Goal: Entertainment & Leisure: Consume media (video, audio)

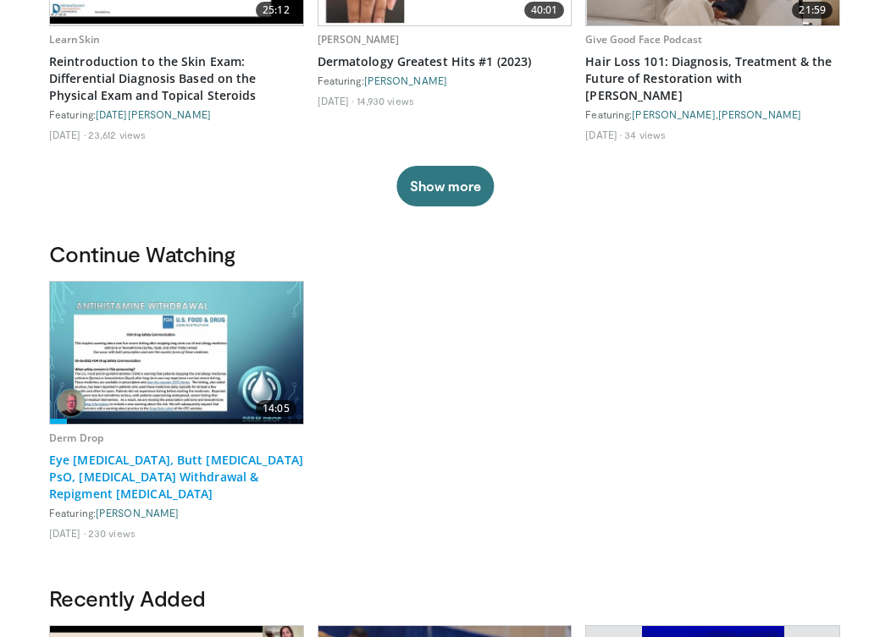
scroll to position [296, 0]
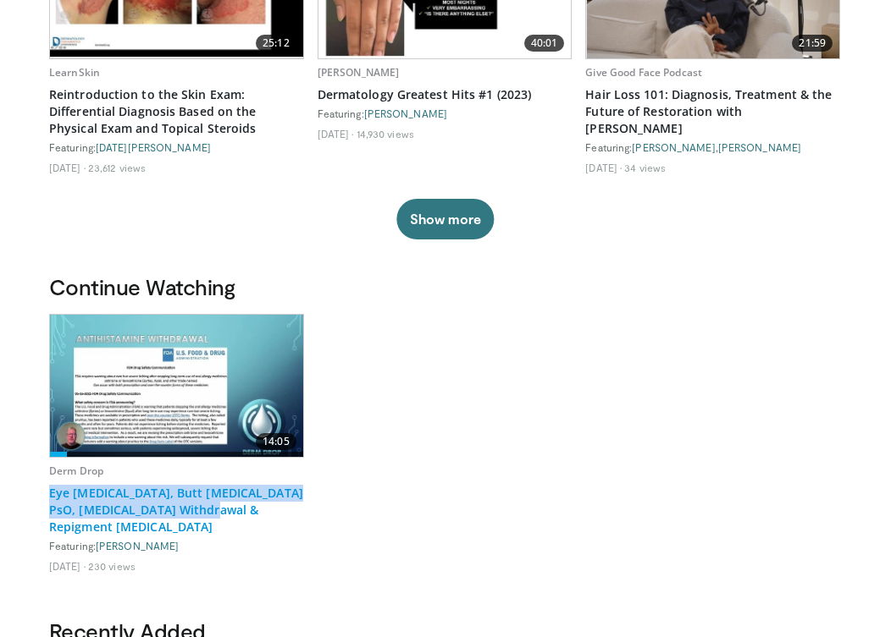
drag, startPoint x: 45, startPoint y: 490, endPoint x: 247, endPoint y: 510, distance: 203.3
click at [247, 510] on div "Continue Watching 14:05 Derm Drop Eye [MEDICAL_DATA], Butt [MEDICAL_DATA] PsO, …" at bounding box center [445, 445] width 813 height 345
copy link "Eye [MEDICAL_DATA], Butt [MEDICAL_DATA] PsO, [MEDICAL_DATA] Withdrawal & Repigm…"
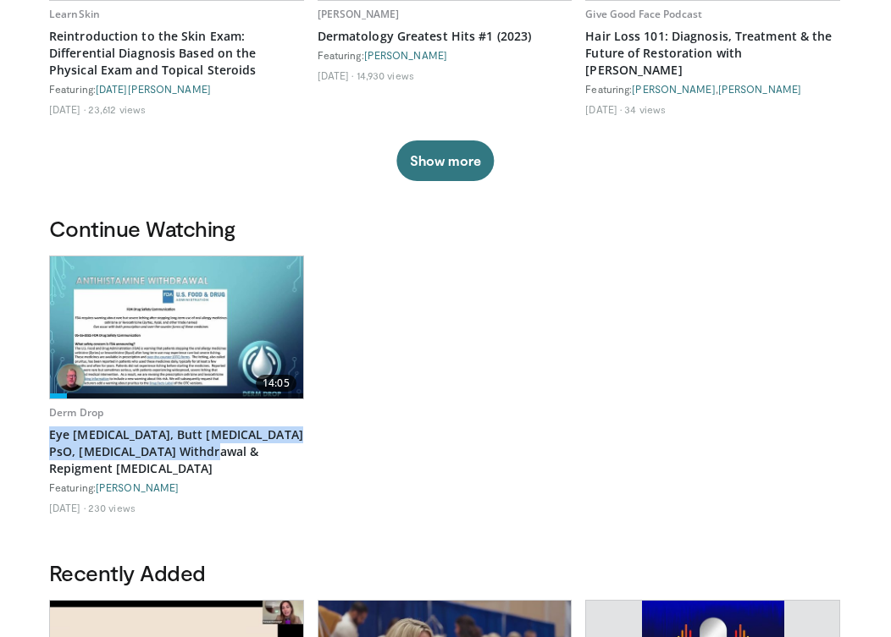
scroll to position [256, 0]
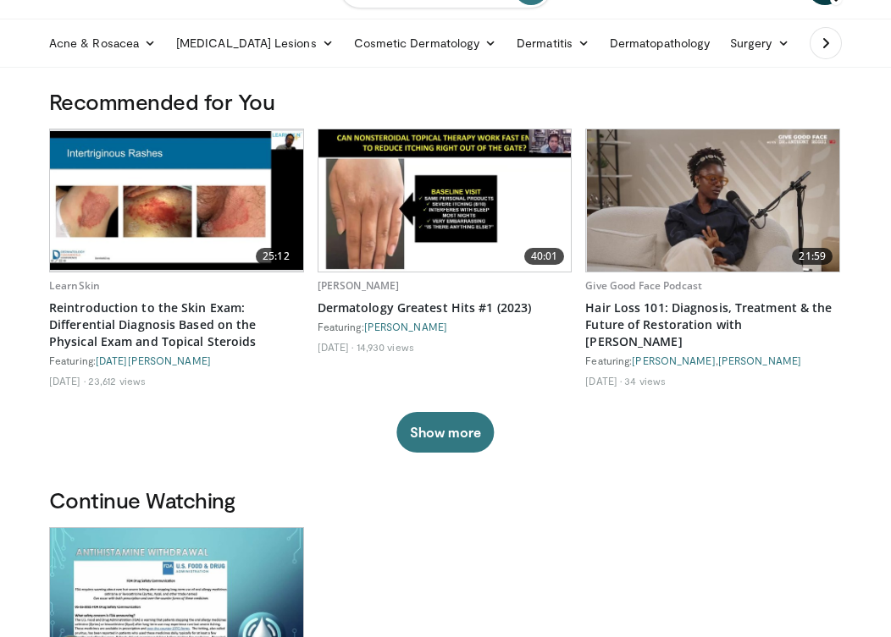
scroll to position [715, 0]
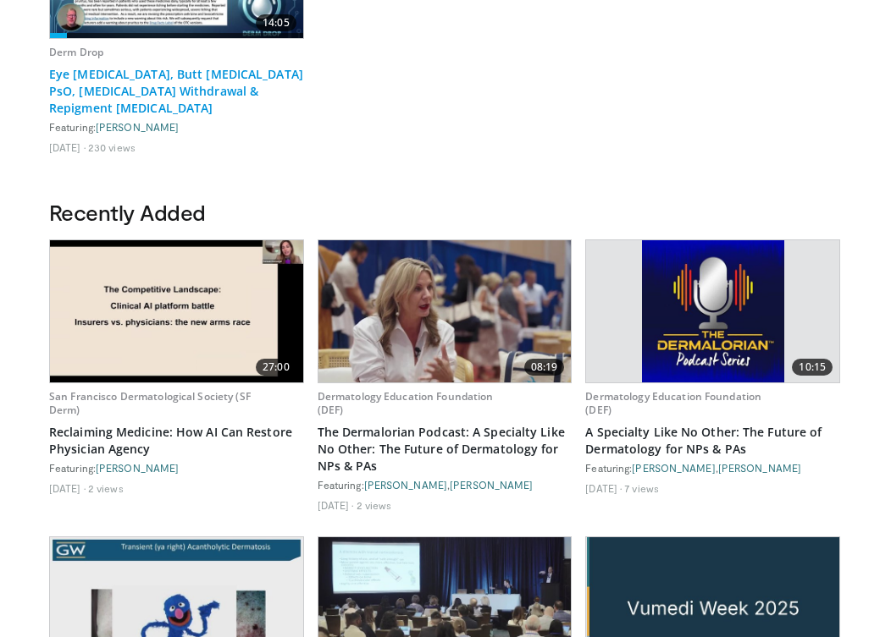
click at [131, 80] on link "Eye [MEDICAL_DATA], Butt [MEDICAL_DATA] PsO, [MEDICAL_DATA] Withdrawal & Repigm…" at bounding box center [176, 91] width 255 height 51
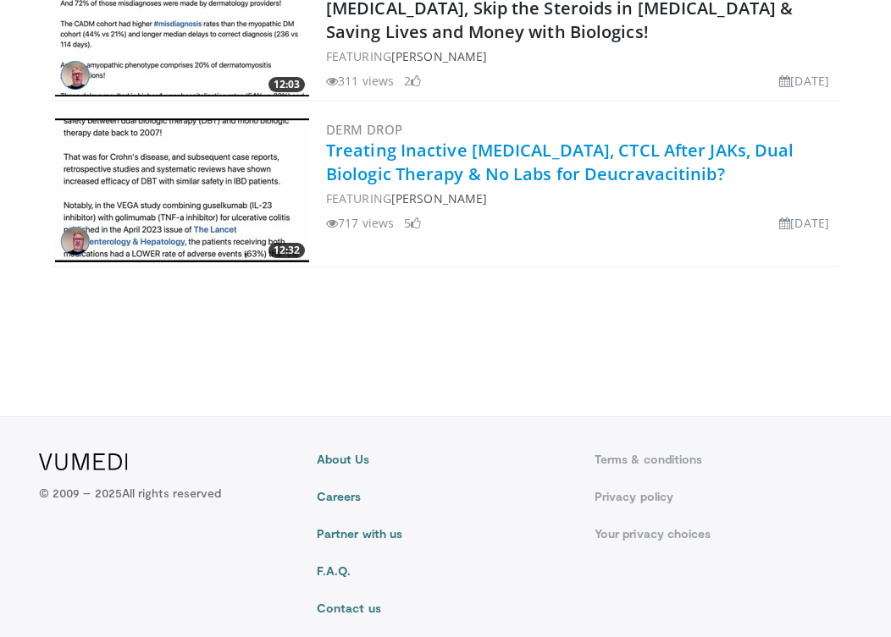
scroll to position [2497, 0]
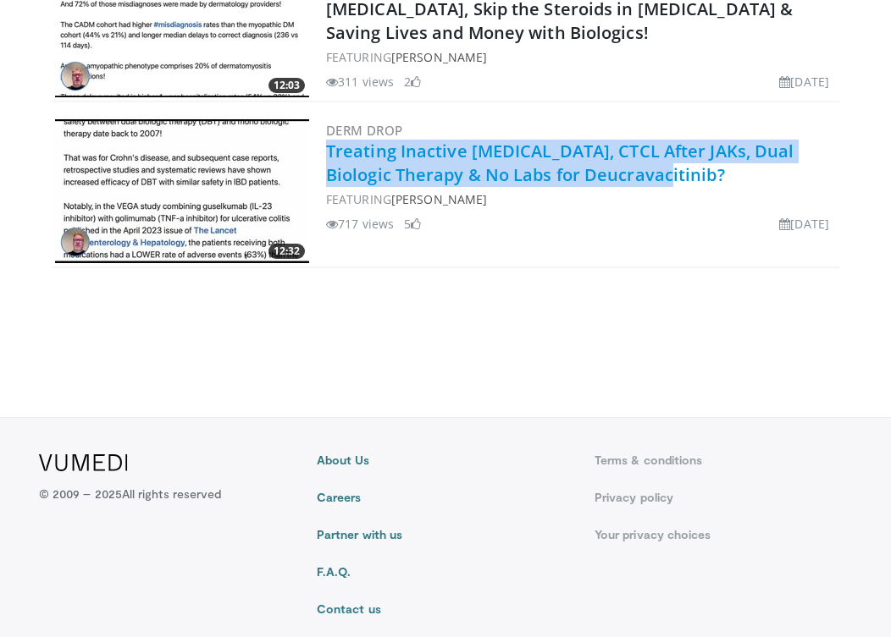
drag, startPoint x: 654, startPoint y: 174, endPoint x: 330, endPoint y: 158, distance: 324.6
click at [330, 158] on h2 "Treating Inactive Morphea, CTCL After JAKs, Dual Biologic Therapy & No Labs for…" at bounding box center [581, 163] width 510 height 47
copy link "Treating Inactive Morphea, CTCL After JAKs, Dual Biologic Therapy & No Labs for…"
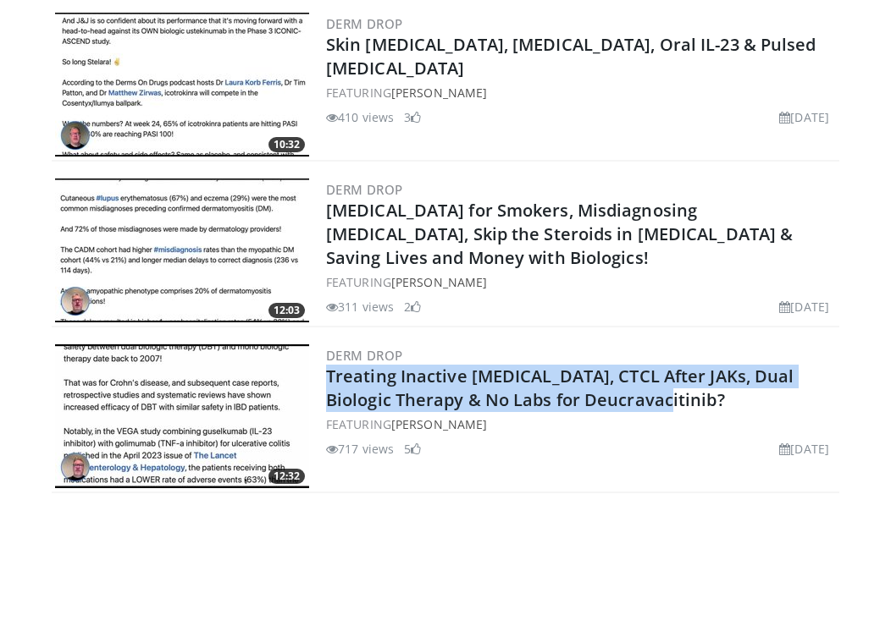
scroll to position [2217, 0]
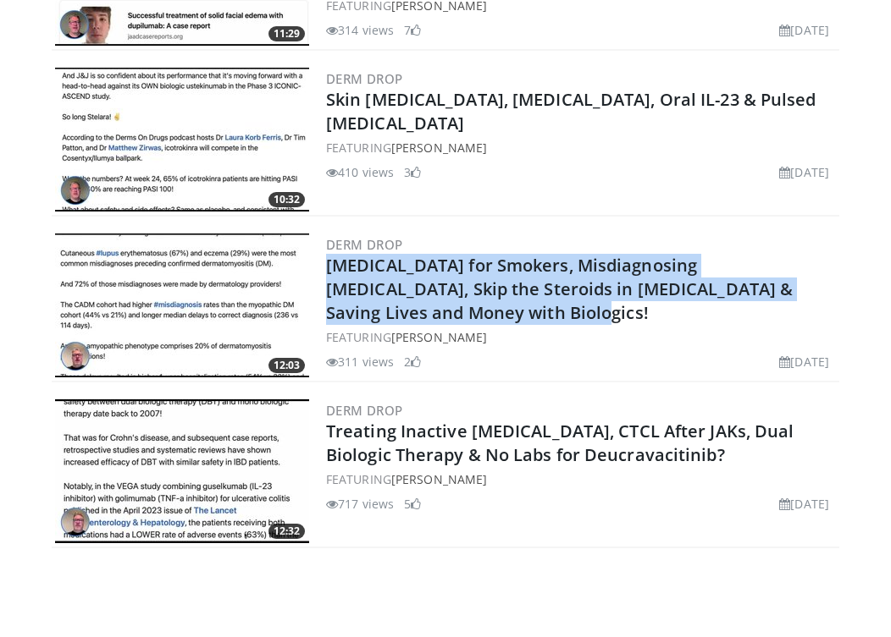
drag, startPoint x: 455, startPoint y: 315, endPoint x: 324, endPoint y: 268, distance: 139.5
click at [324, 268] on div "12:03 Derm Drop Rinvoq for Smokers, Misdiagnosing Dermatomyositis, Skip the Ste…" at bounding box center [445, 306] width 787 height 152
copy link "Rinvoq for Smokers, Misdiagnosing Dermatomyositis, Skip the Steroids in Lichen …"
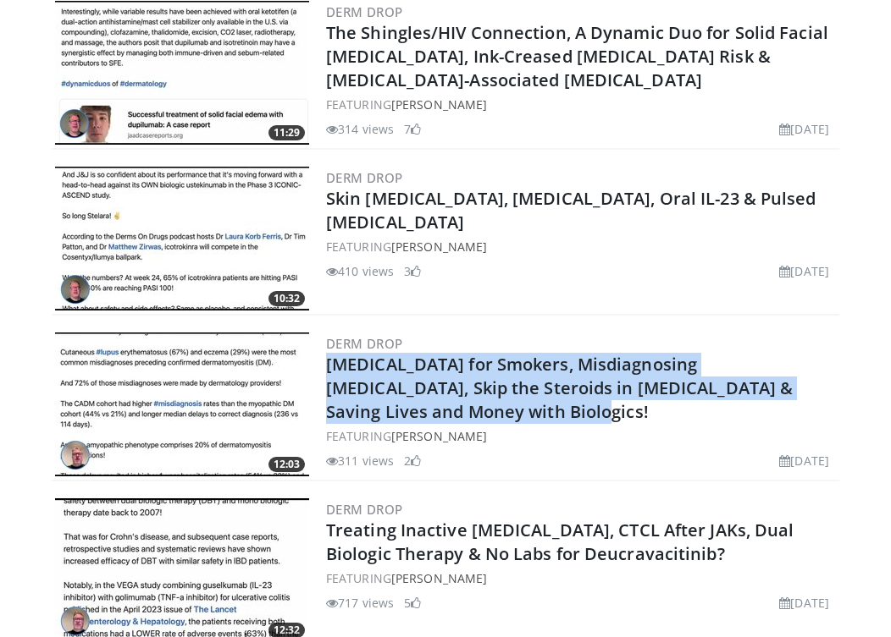
scroll to position [2050, 0]
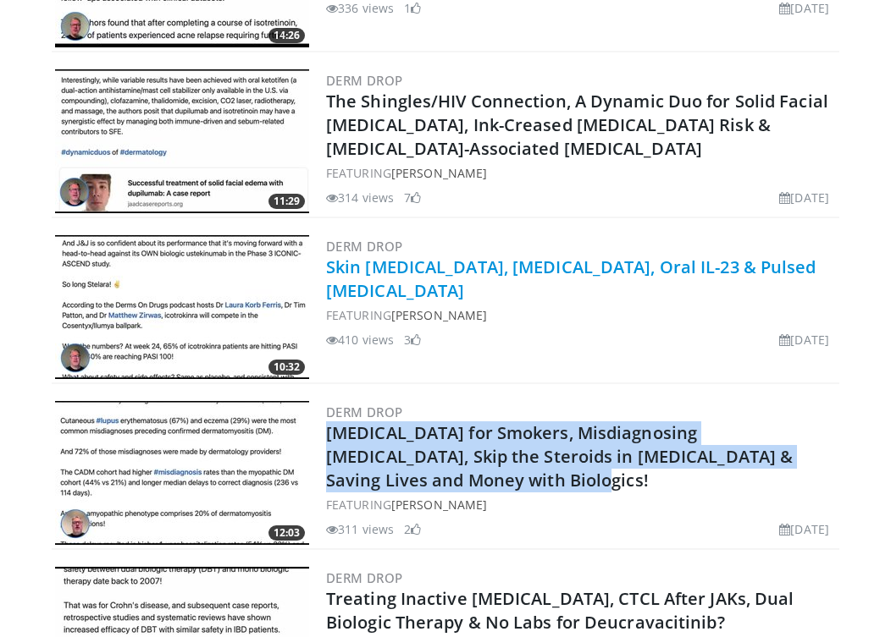
drag, startPoint x: 524, startPoint y: 296, endPoint x: 330, endPoint y: 264, distance: 196.5
click at [330, 264] on h2 "Skin Migraines, Topical Steroid Withdrawal, Oral IL-23 & Pulsed Dexamethasone" at bounding box center [581, 279] width 510 height 47
copy link "Skin Migraines, Topical Steroid Withdrawal, Oral IL-23 & Pulsed Dexamethasone"
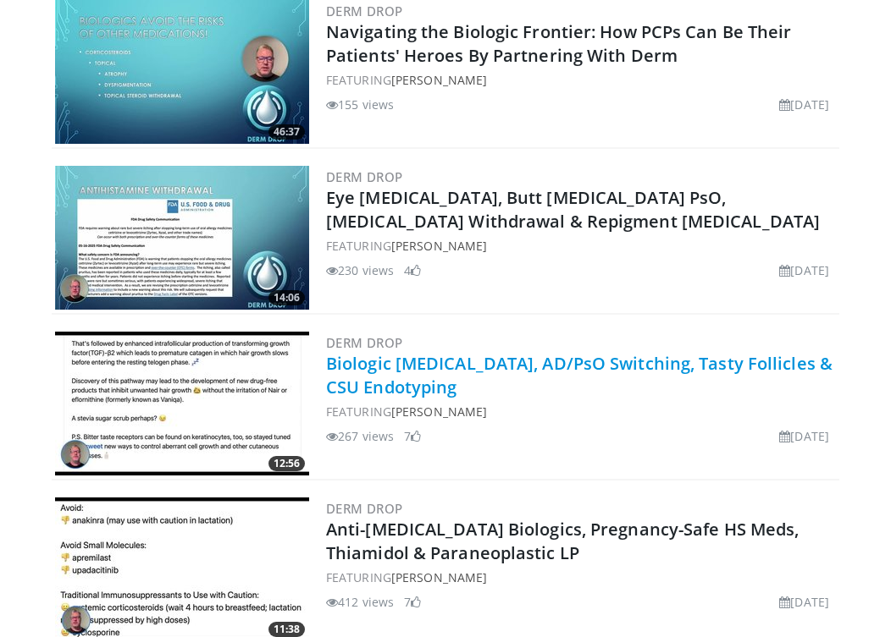
scroll to position [1125, 0]
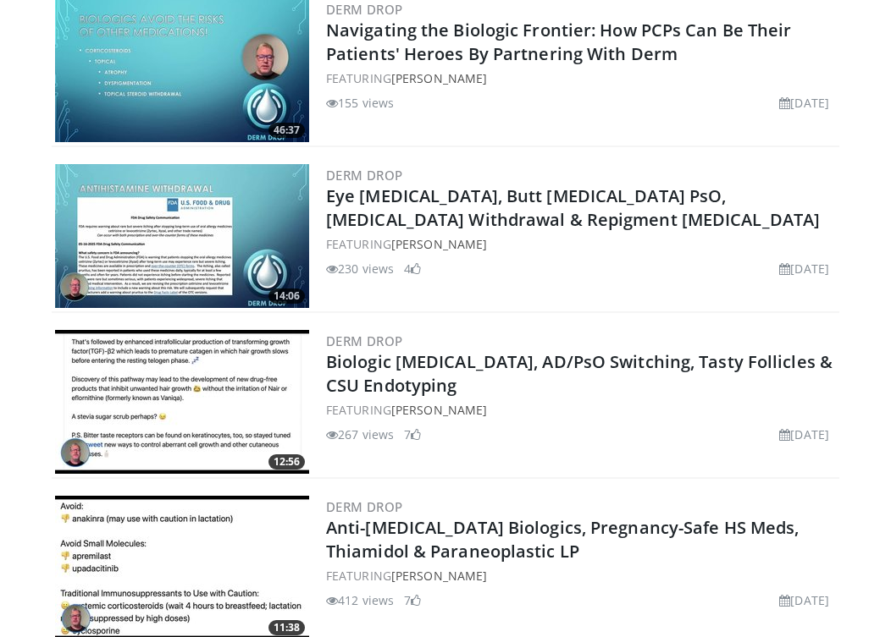
drag, startPoint x: 463, startPoint y: 386, endPoint x: 322, endPoint y: 361, distance: 143.6
click at [322, 361] on div "12:56 Derm Drop Biologic Photosensitivity, AD/PsO Switching, Tasty Follicles & …" at bounding box center [445, 403] width 787 height 152
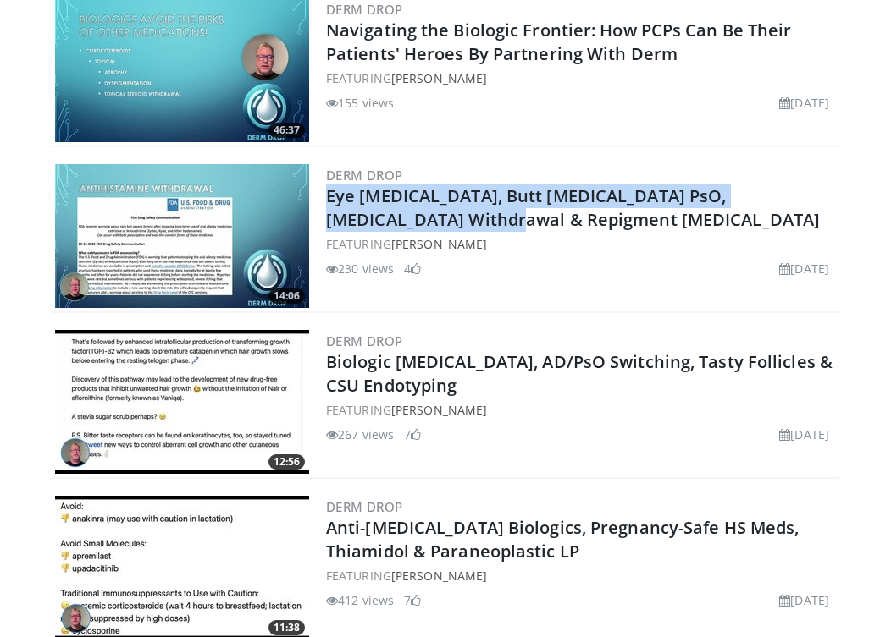
drag, startPoint x: 400, startPoint y: 219, endPoint x: 322, endPoint y: 203, distance: 79.5
click at [322, 203] on div "14:06 Derm Drop Eye Vitiligo, Butt Strep PsO, Zyrtec Withdrawal & Repigment STA…" at bounding box center [445, 237] width 787 height 152
copy link "Eye [MEDICAL_DATA], Butt [MEDICAL_DATA] PsO, [MEDICAL_DATA] Withdrawal & Repigm…"
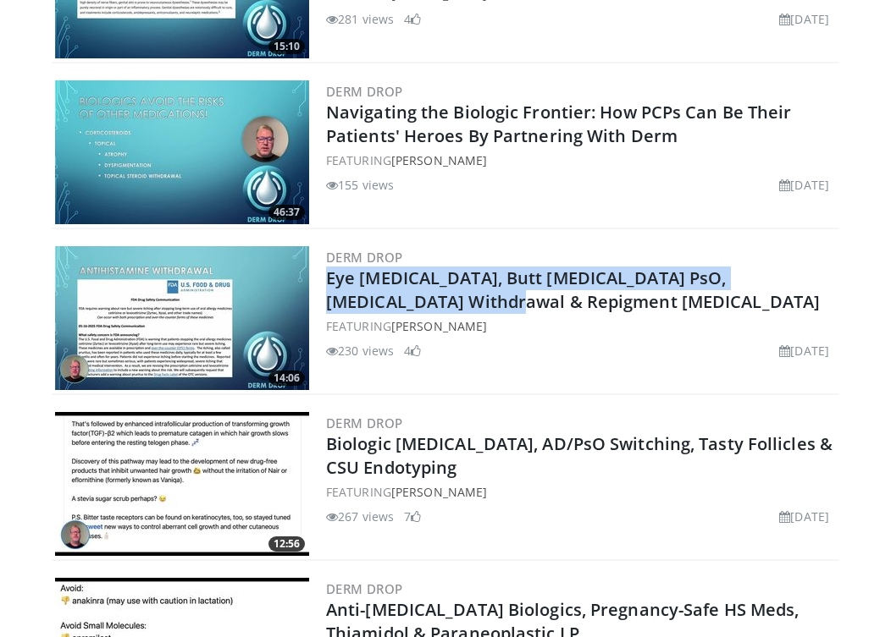
scroll to position [1020, 0]
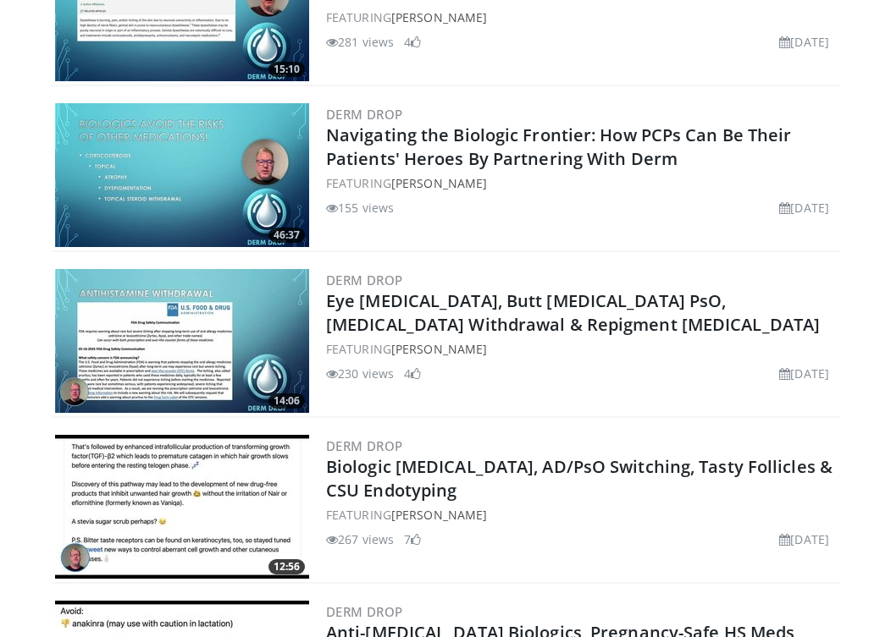
click at [683, 162] on h2 "Navigating the Biologic Frontier: How PCPs Can Be Their Patients' Heroes By Par…" at bounding box center [581, 147] width 510 height 47
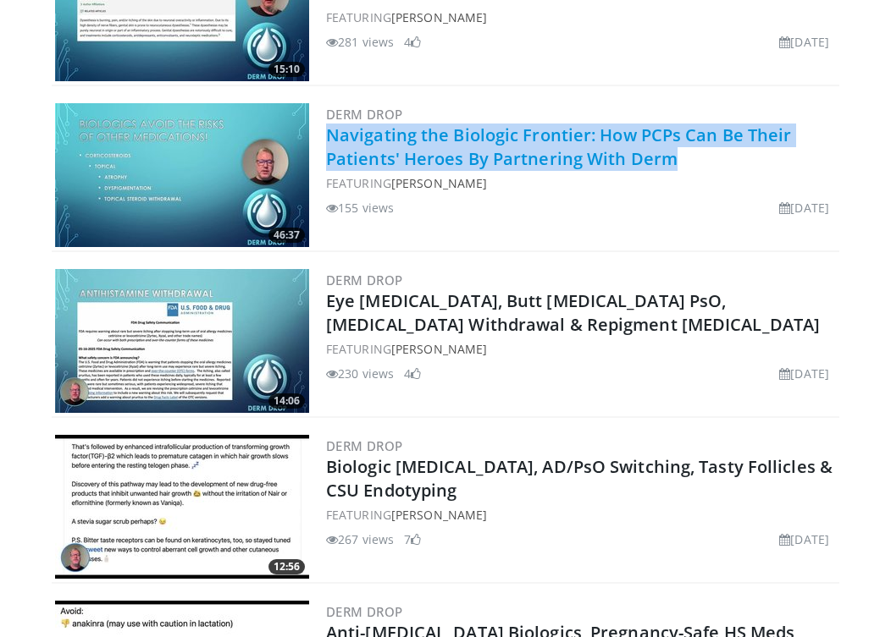
drag, startPoint x: 683, startPoint y: 162, endPoint x: 330, endPoint y: 140, distance: 353.7
click at [330, 140] on h2 "Navigating the Biologic Frontier: How PCPs Can Be Their Patients' Heroes By Par…" at bounding box center [581, 147] width 510 height 47
copy link "Navigating the Biologic Frontier: How PCPs Can Be Their Patients' Heroes By Par…"
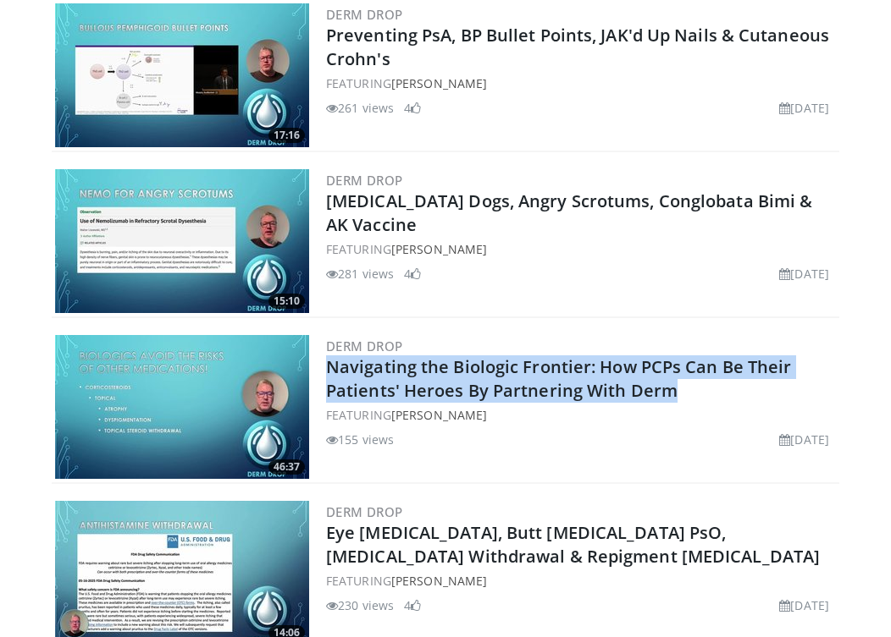
scroll to position [783, 0]
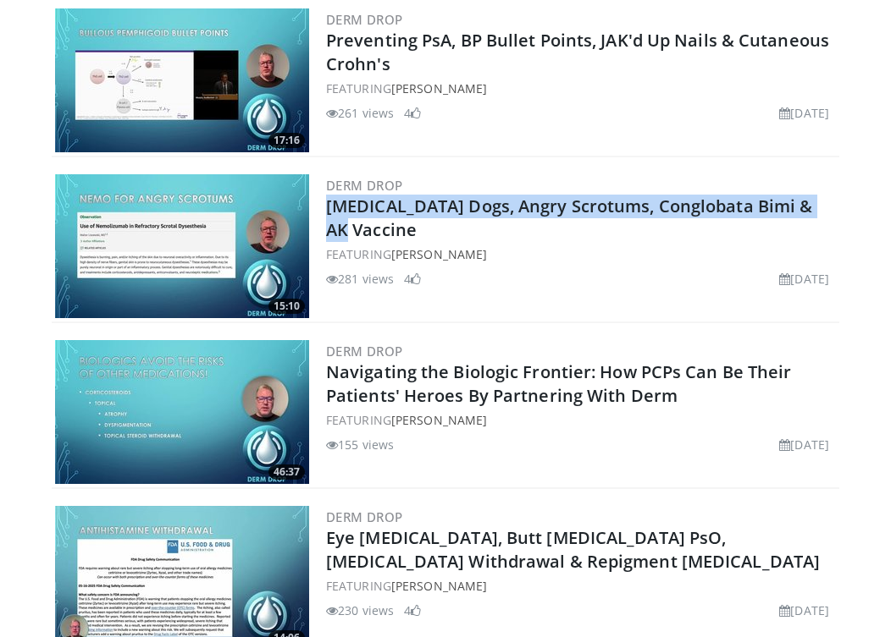
drag, startPoint x: 836, startPoint y: 204, endPoint x: 324, endPoint y: 214, distance: 512.3
click at [324, 214] on div "15:10 Derm Drop Eczema Dogs, Angry Scrotums, Conglobata Bimi & AK Vaccine FEATU…" at bounding box center [445, 247] width 787 height 152
copy link "Eczema Dogs, Angry Scrotums, Conglobata Bimi & AK Vaccine"
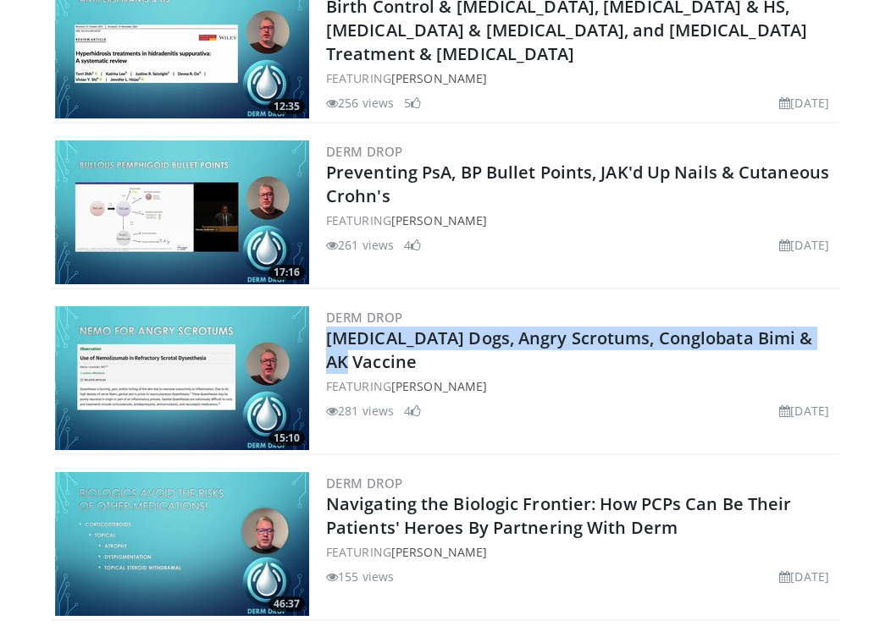
scroll to position [648, 0]
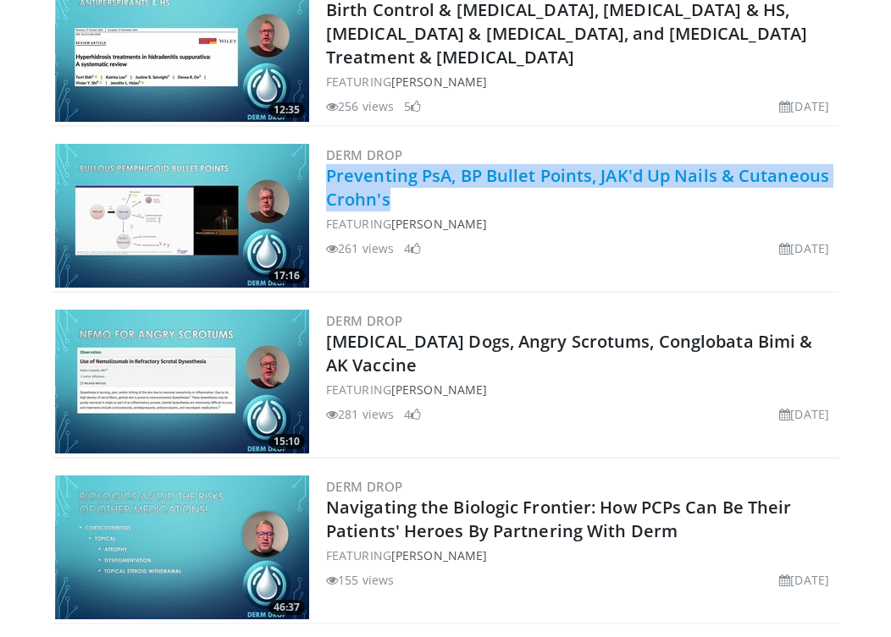
drag, startPoint x: 408, startPoint y: 197, endPoint x: 329, endPoint y: 181, distance: 80.4
click at [329, 181] on h2 "Preventing PsA, BP Bullet Points, JAK'd Up Nails & Cutaneous Crohn's" at bounding box center [581, 187] width 510 height 47
copy link "Preventing PsA, BP Bullet Points, JAK'd Up Nails & Cutaneous Crohn's"
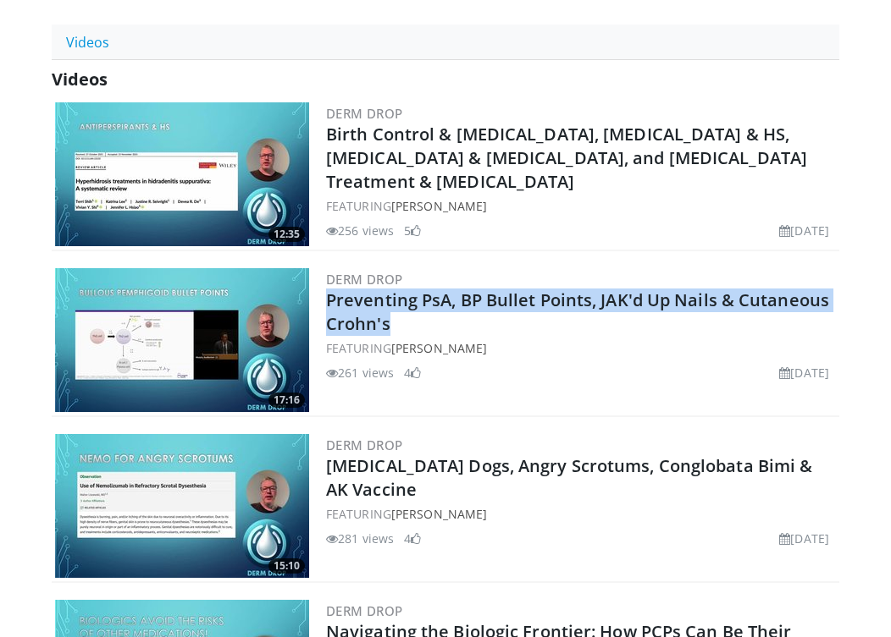
scroll to position [517, 0]
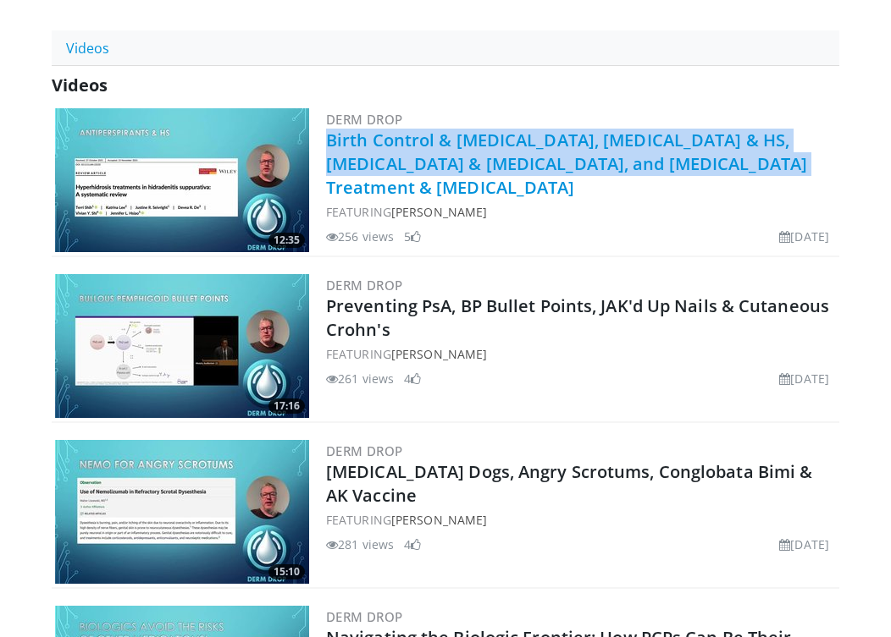
drag, startPoint x: 731, startPoint y: 159, endPoint x: 329, endPoint y: 147, distance: 402.3
click at [329, 147] on h2 "Birth Control & Rosacea, Antiperspirants & HS, Dupilumab & Otitis Media, and Ps…" at bounding box center [581, 164] width 510 height 71
copy link "Birth Control & Rosacea, Antiperspirants & HS, Dupilumab & Otitis Media, and Ps…"
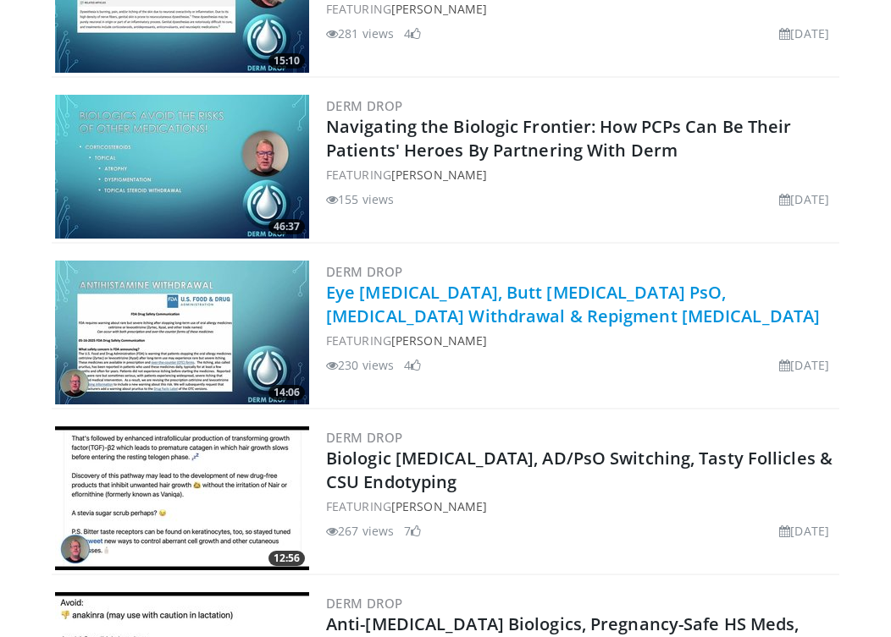
scroll to position [1098, 0]
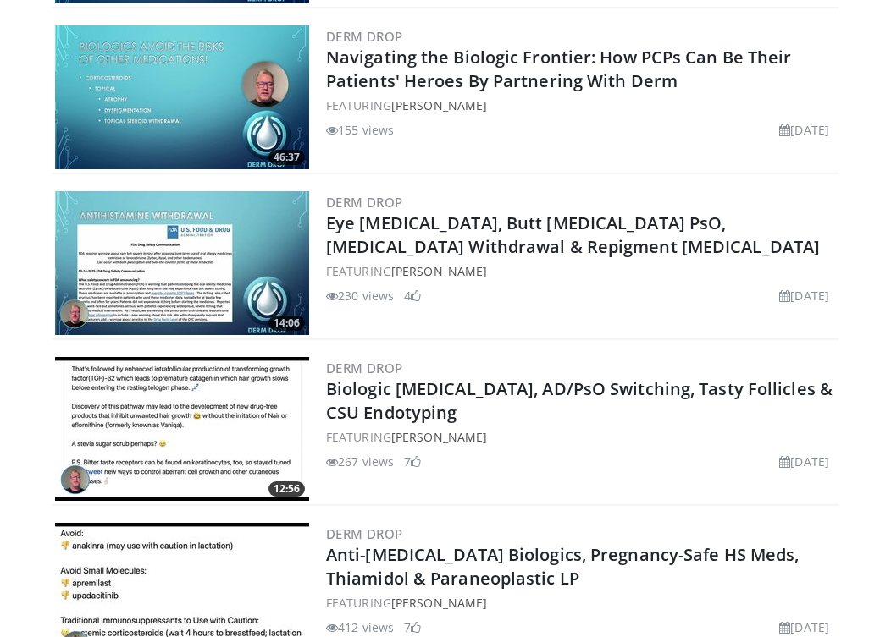
drag, startPoint x: 479, startPoint y: 416, endPoint x: 325, endPoint y: 392, distance: 155.9
click at [325, 392] on div "12:56 Derm Drop Biologic Photosensitivity, AD/PsO Switching, Tasty Follicles & …" at bounding box center [445, 430] width 787 height 152
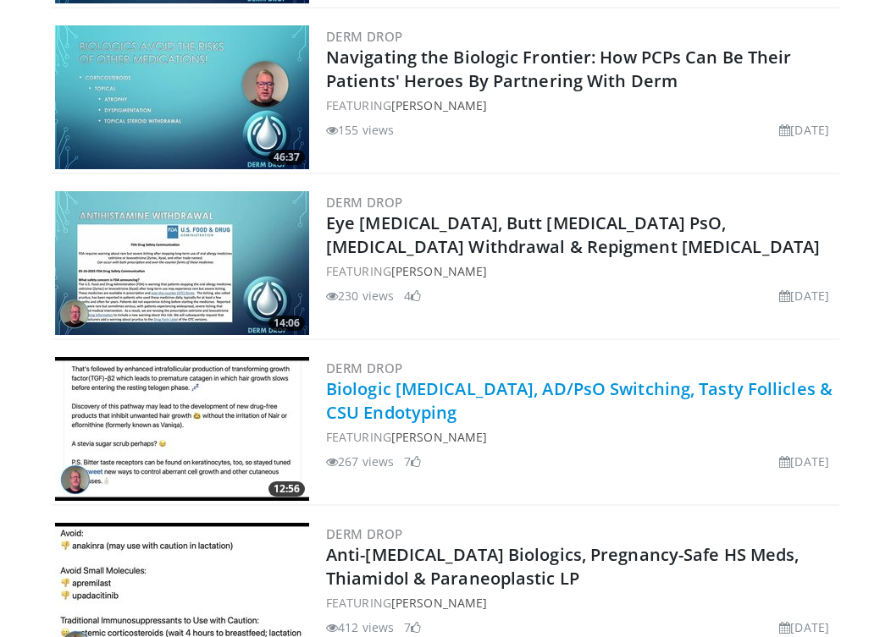
copy link "Biologic Photosensitivity, AD/PsO Switching, Tasty Follicles & CSU Endotyping"
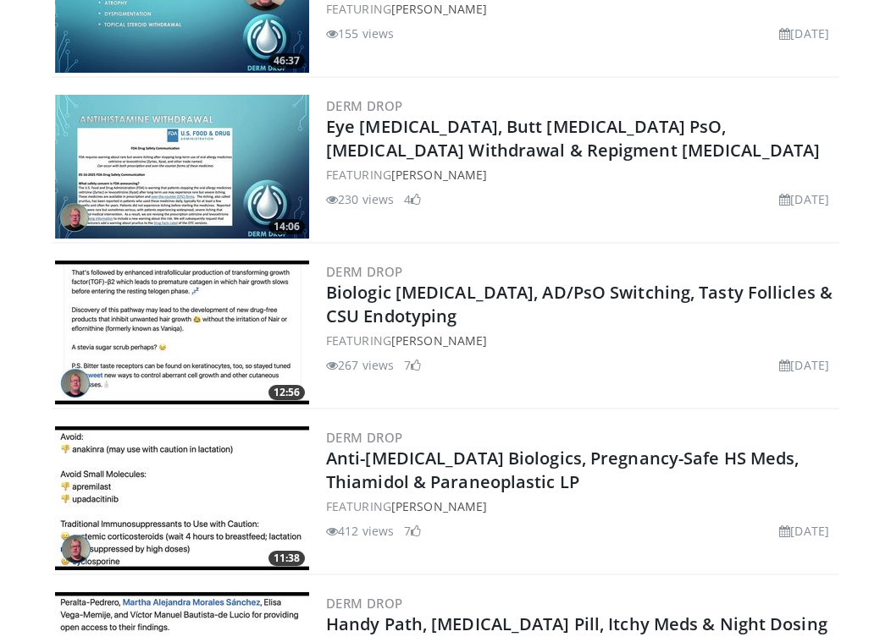
scroll to position [1198, 0]
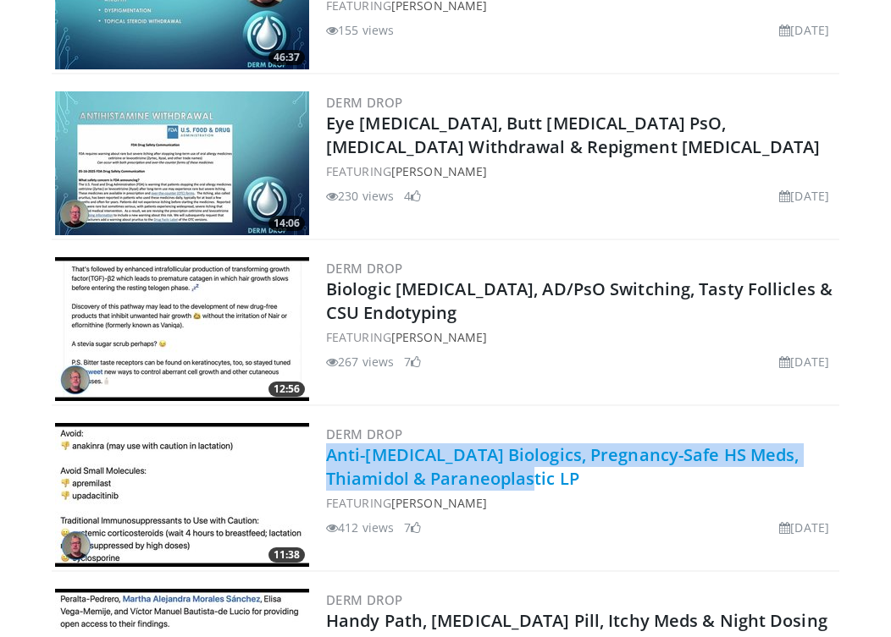
drag, startPoint x: 496, startPoint y: 479, endPoint x: 328, endPoint y: 451, distance: 169.9
click at [328, 451] on h2 "Anti-Dementia Biologics, Pregnancy-Safe HS Meds, Thiamidol & Paraneoplastic LP" at bounding box center [581, 467] width 510 height 47
copy link "Anti-Dementia Biologics, Pregnancy-Safe HS Meds, Thiamidol & Paraneoplastic LP"
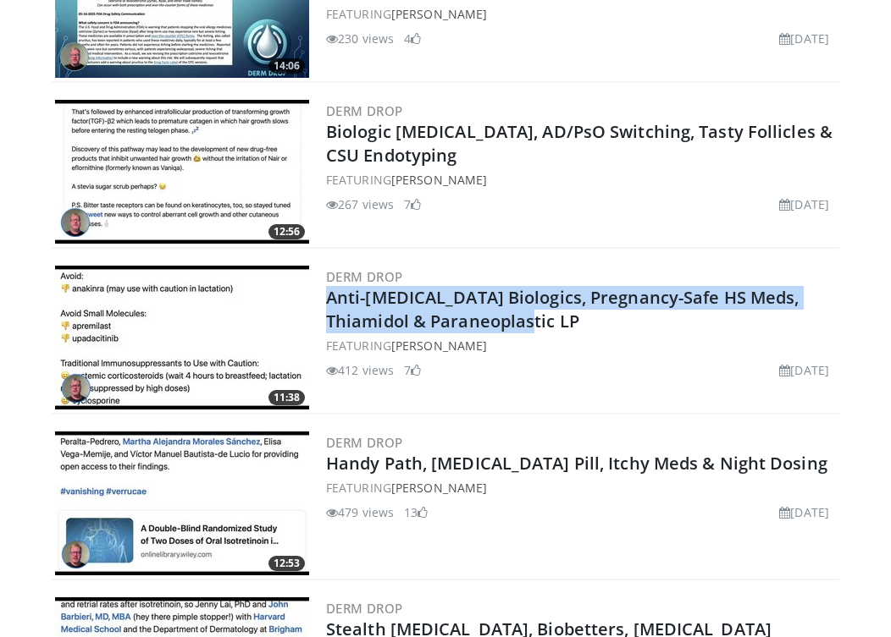
scroll to position [1439, 0]
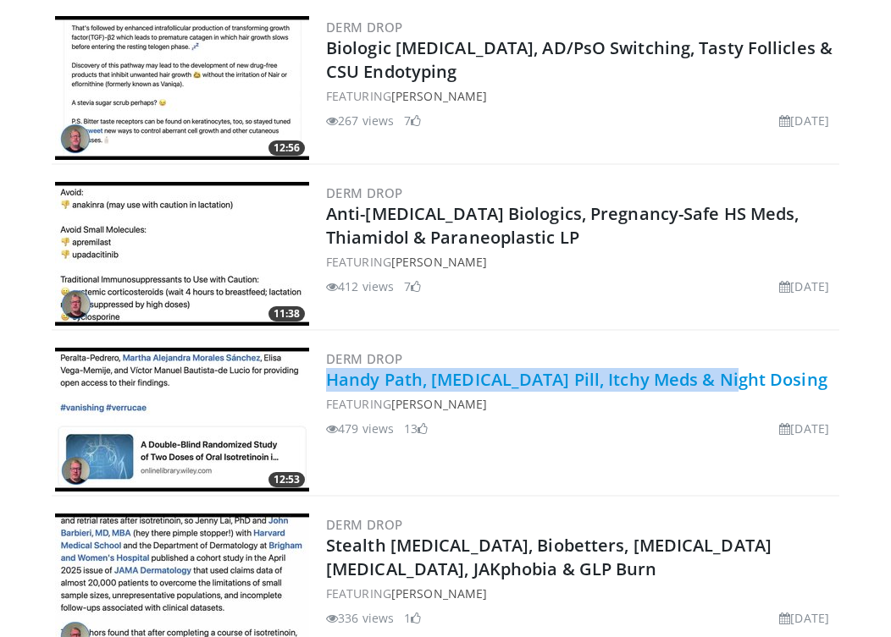
drag, startPoint x: 733, startPoint y: 385, endPoint x: 331, endPoint y: 375, distance: 402.2
click at [331, 375] on h2 "Handy Path, Wart Pill, Itchy Meds & Night Dosing" at bounding box center [581, 380] width 510 height 24
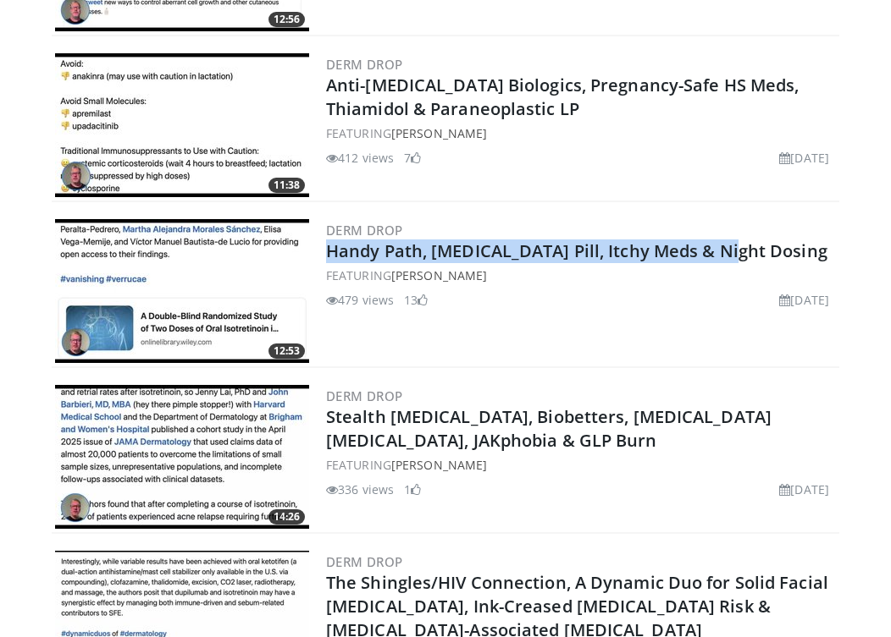
scroll to position [1597, 0]
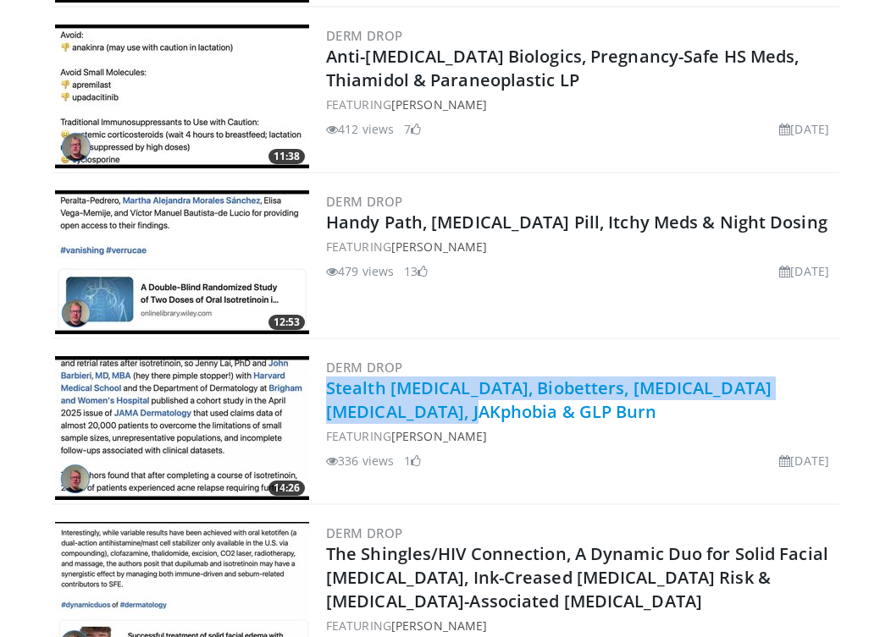
drag, startPoint x: 435, startPoint y: 411, endPoint x: 327, endPoint y: 393, distance: 109.9
click at [327, 393] on h2 "Stealth Melanoma, Biobetters, Accutane Relapse, JAKphobia & GLP Burn" at bounding box center [581, 400] width 510 height 47
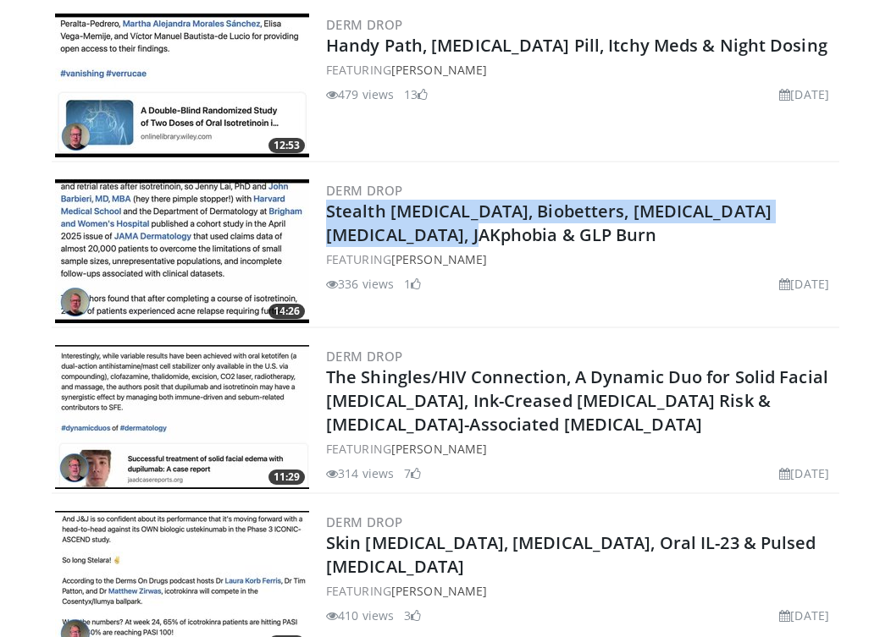
scroll to position [1821, 0]
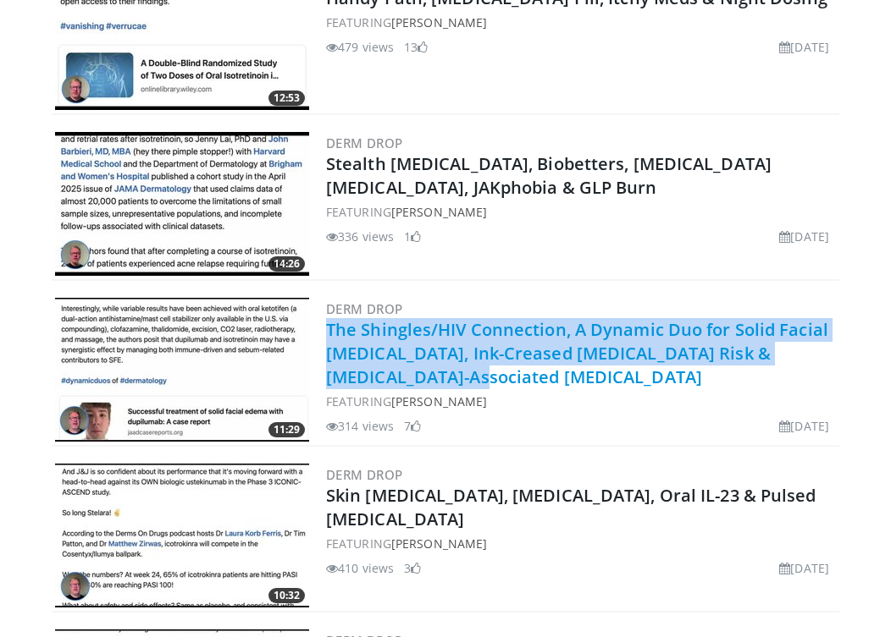
drag, startPoint x: 463, startPoint y: 378, endPoint x: 328, endPoint y: 337, distance: 140.6
click at [328, 337] on h2 "The Shingles/HIV Connection, A Dynamic Duo for Solid Facial Edema, Ink-Creased …" at bounding box center [581, 353] width 510 height 71
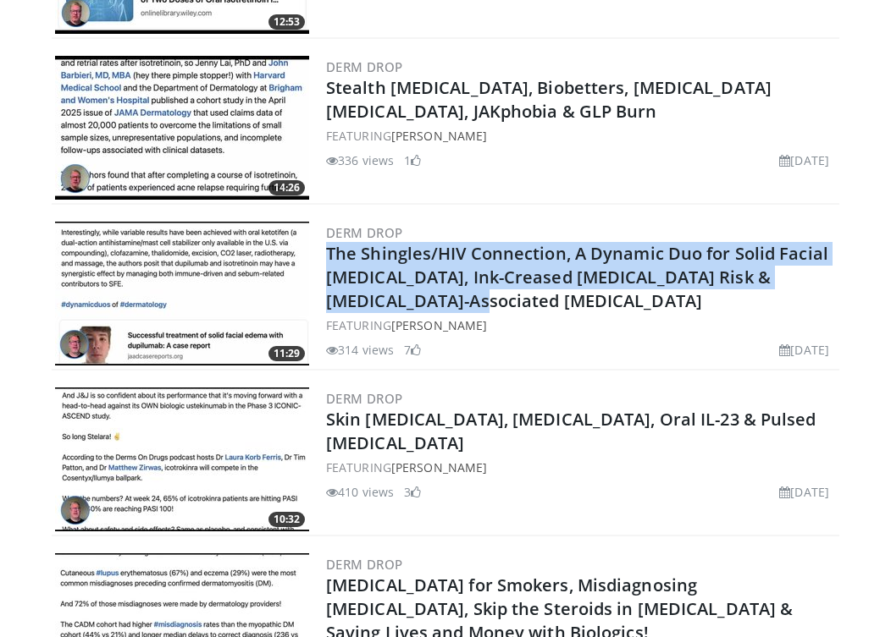
scroll to position [1941, 0]
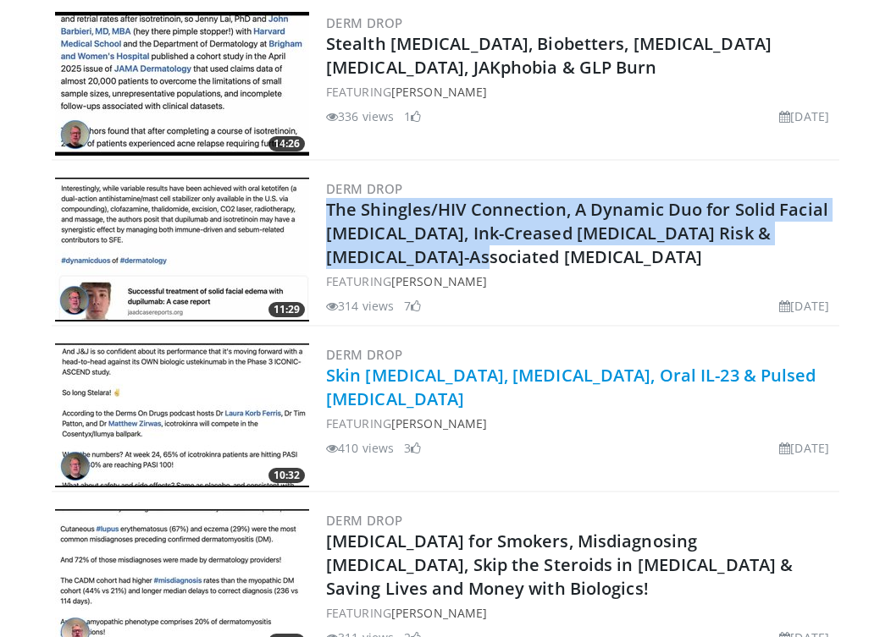
drag, startPoint x: 527, startPoint y: 405, endPoint x: 331, endPoint y: 381, distance: 197.8
click at [331, 381] on h2 "Skin Migraines, Topical Steroid Withdrawal, Oral IL-23 & Pulsed Dexamethasone" at bounding box center [581, 387] width 510 height 47
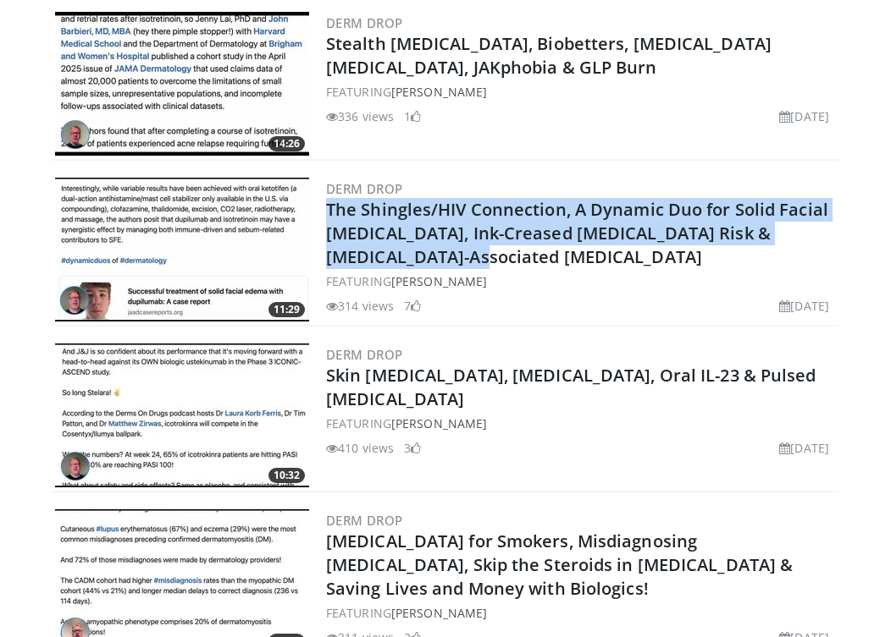
click at [527, 395] on h2 "Skin Migraines, Topical Steroid Withdrawal, Oral IL-23 & Pulsed Dexamethasone" at bounding box center [581, 387] width 510 height 47
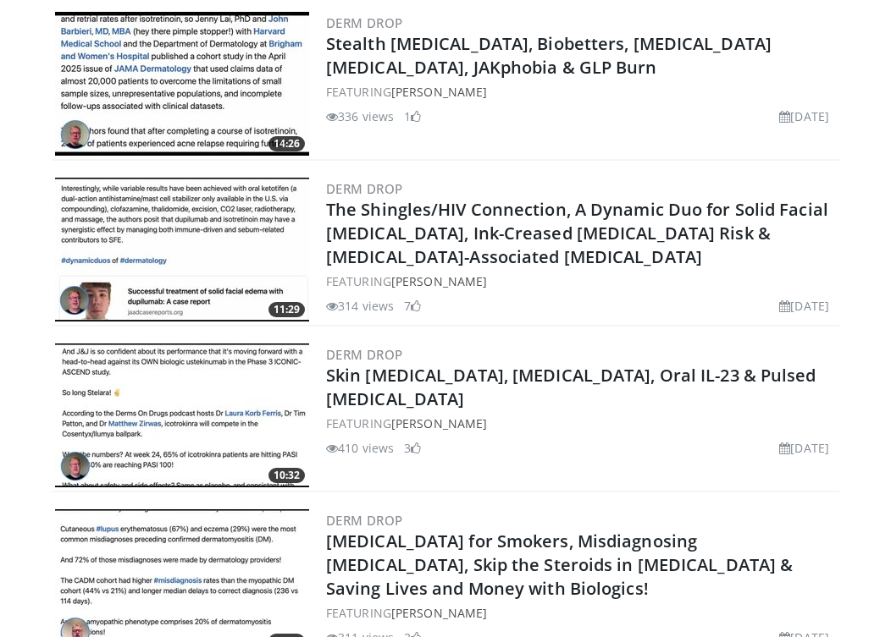
drag, startPoint x: 527, startPoint y: 395, endPoint x: 325, endPoint y: 371, distance: 203.8
click at [325, 371] on div "10:32 Derm Drop Skin Migraines, Topical Steroid Withdrawal, Oral IL-23 & Pulsed…" at bounding box center [445, 416] width 787 height 152
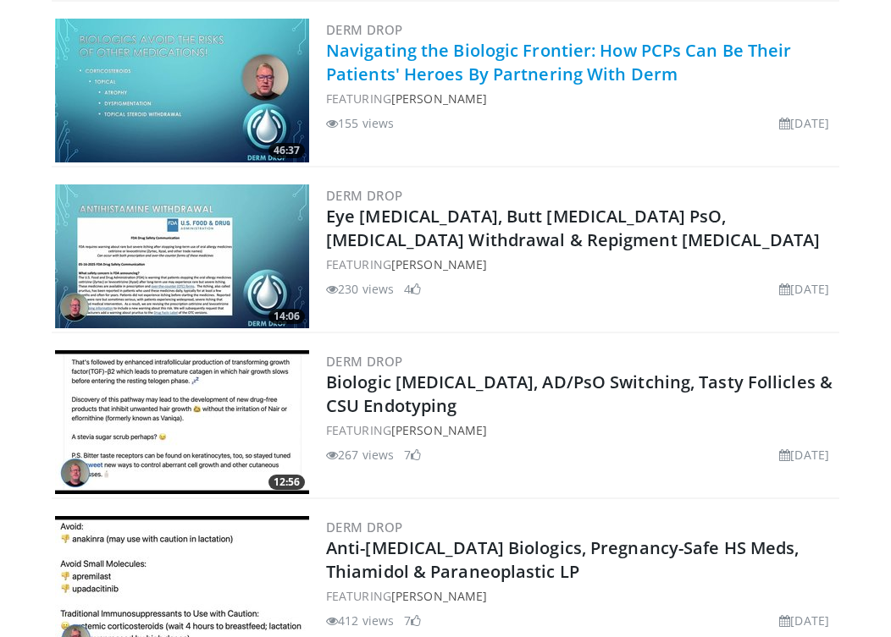
scroll to position [1091, 0]
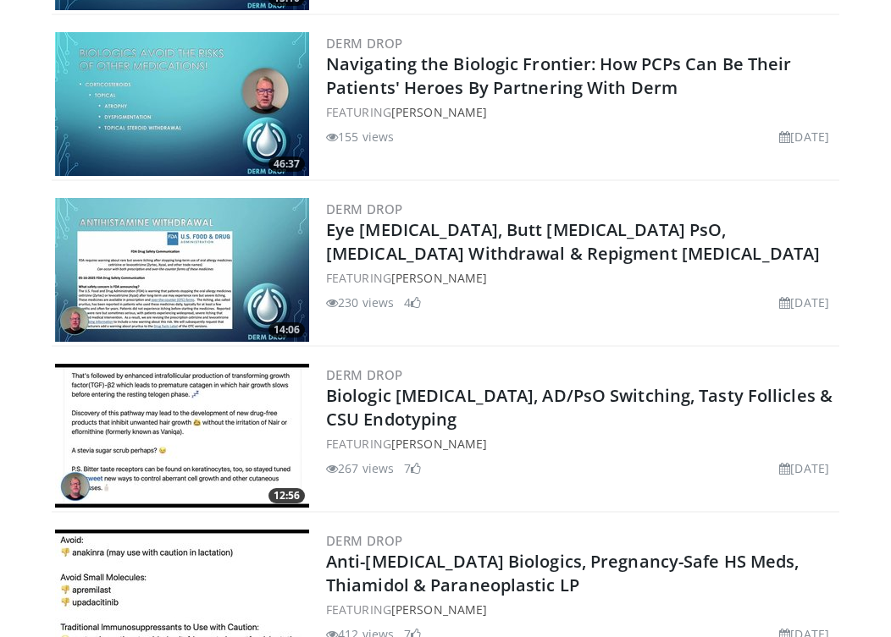
drag, startPoint x: 835, startPoint y: 174, endPoint x: 502, endPoint y: 163, distance: 332.9
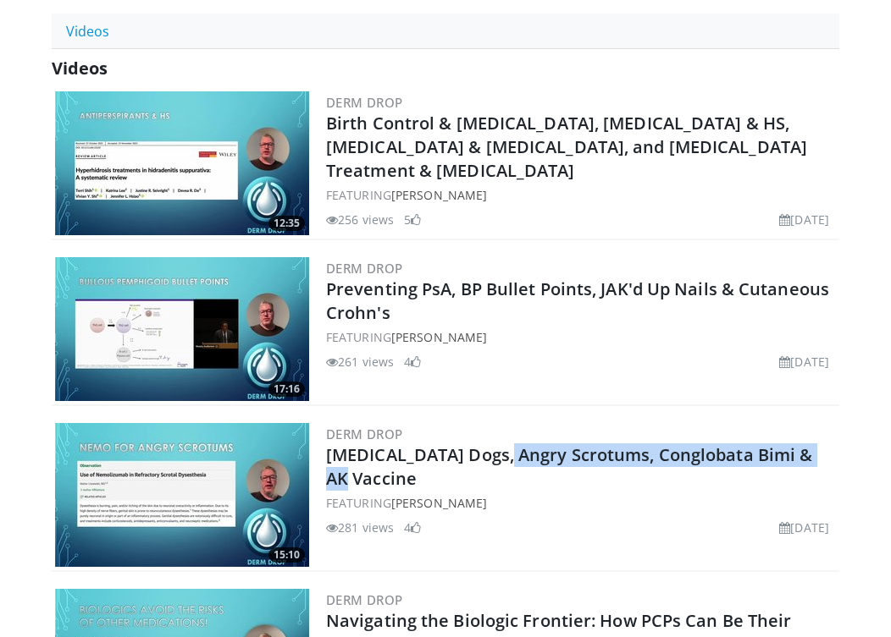
scroll to position [418, 0]
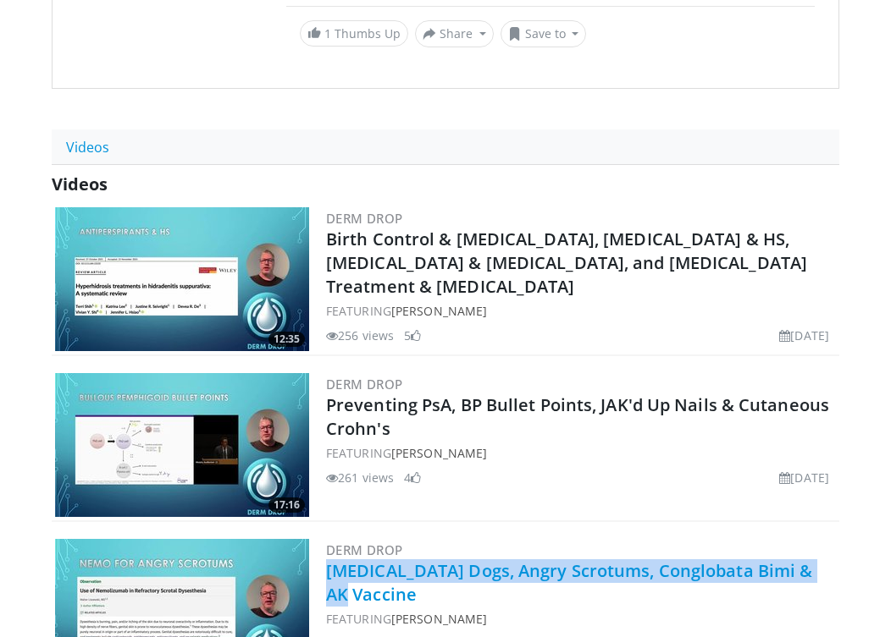
drag, startPoint x: 831, startPoint y: 569, endPoint x: 328, endPoint y: 574, distance: 502.9
click at [328, 574] on h2 "Eczema Dogs, Angry Scrotums, Conglobata Bimi & AK Vaccine" at bounding box center [581, 583] width 510 height 47
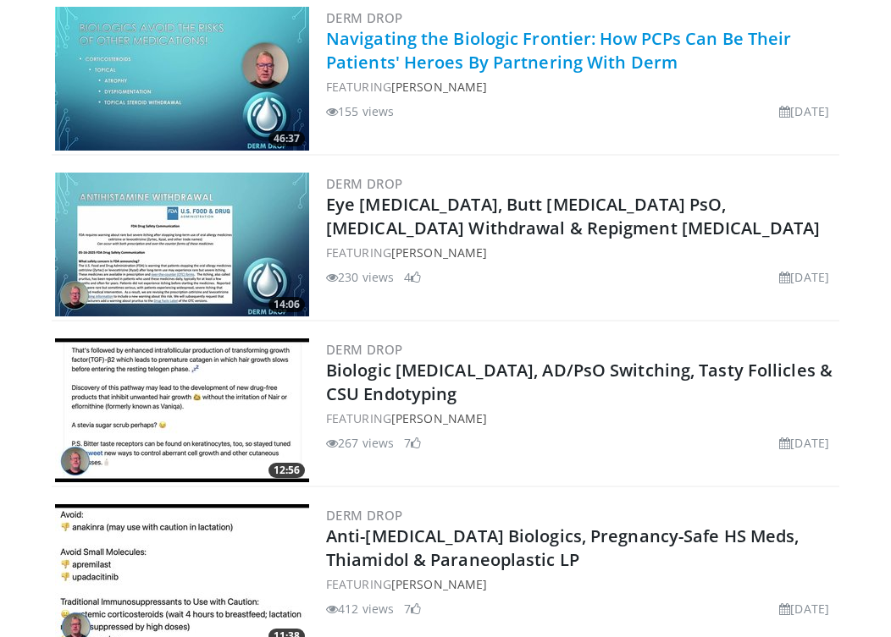
scroll to position [986, 0]
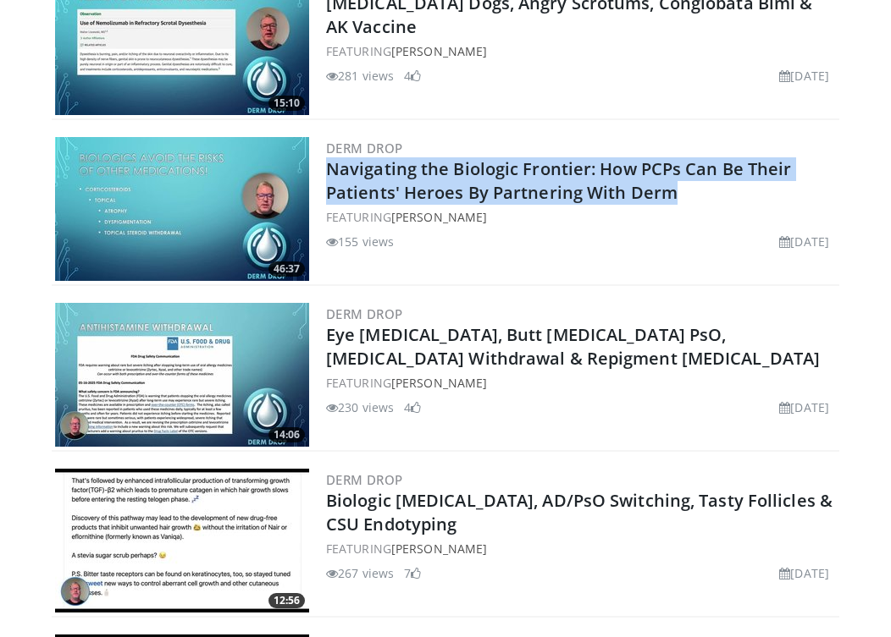
drag, startPoint x: 687, startPoint y: 196, endPoint x: 320, endPoint y: 163, distance: 368.0
click at [320, 163] on div "46:37 Derm Drop Navigating the Biologic Frontier: How PCPs Can Be Their Patient…" at bounding box center [445, 210] width 787 height 152
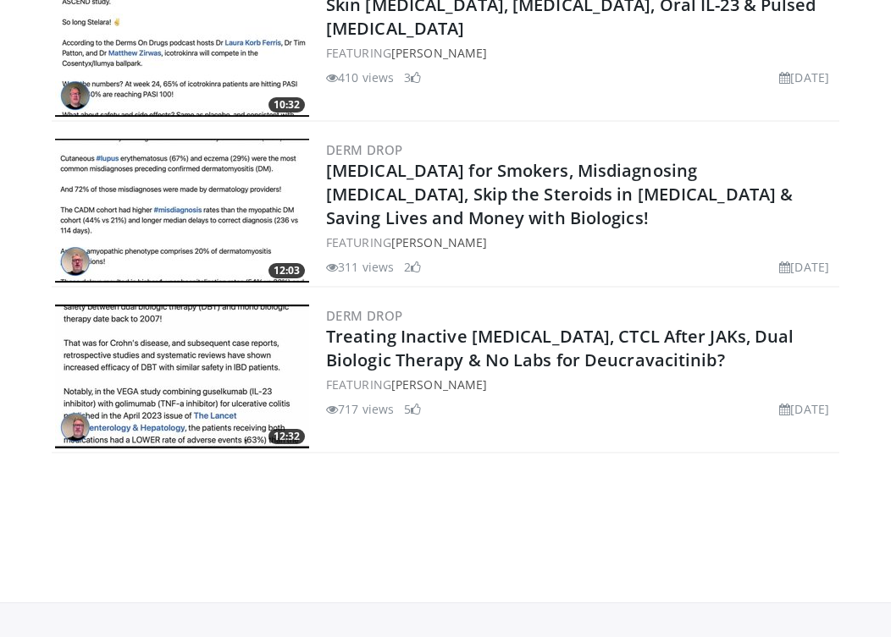
scroll to position [2342, 0]
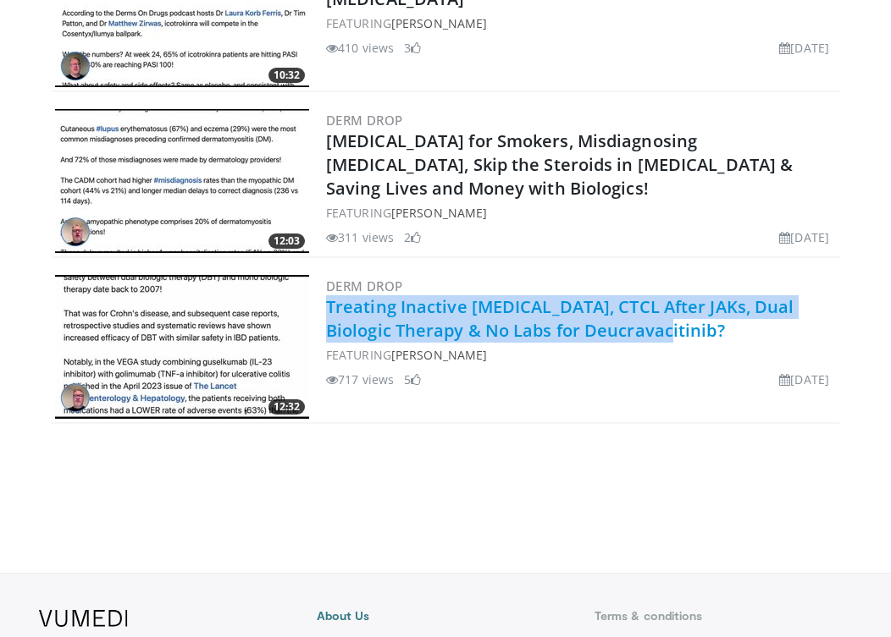
drag, startPoint x: 661, startPoint y: 327, endPoint x: 330, endPoint y: 306, distance: 331.7
click at [330, 306] on h2 "Treating Inactive Morphea, CTCL After JAKs, Dual Biologic Therapy & No Labs for…" at bounding box center [581, 318] width 510 height 47
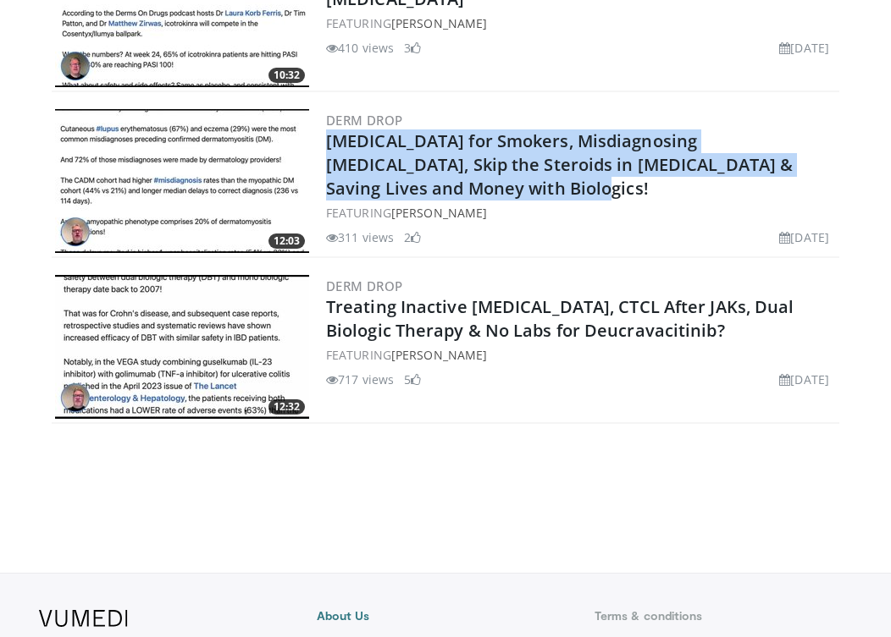
drag, startPoint x: 498, startPoint y: 195, endPoint x: 325, endPoint y: 150, distance: 178.4
click at [325, 150] on div "12:03 Derm Drop Rinvoq for Smokers, Misdiagnosing Dermatomyositis, Skip the Ste…" at bounding box center [445, 182] width 787 height 152
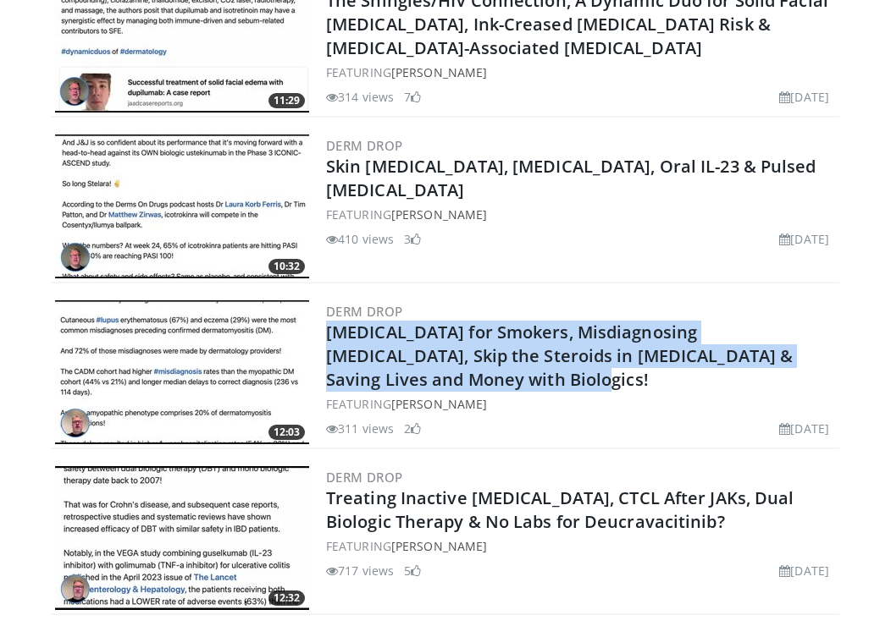
scroll to position [2143, 0]
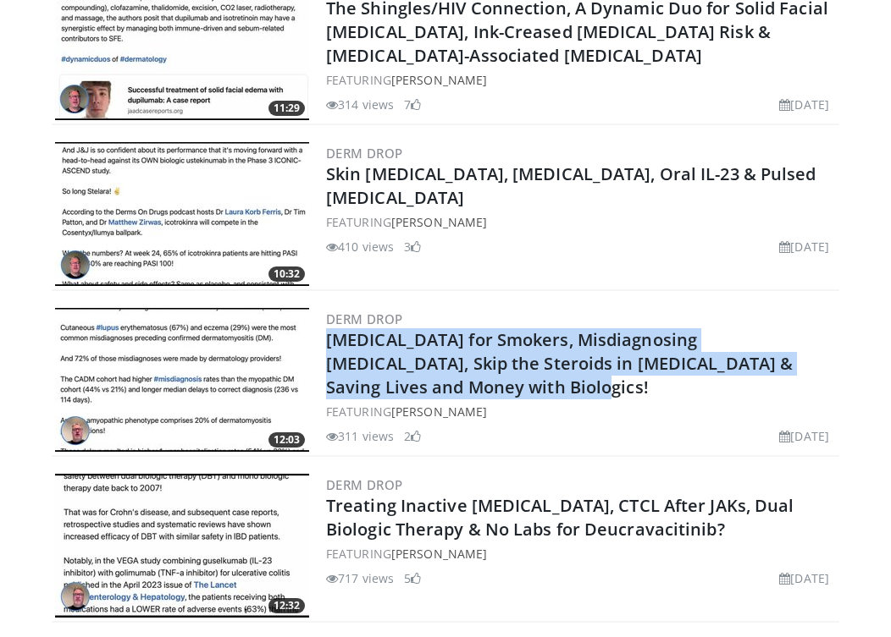
drag, startPoint x: 533, startPoint y: 206, endPoint x: 322, endPoint y: 169, distance: 214.7
click at [322, 169] on div "10:32 Derm Drop Skin Migraines, Topical Steroid Withdrawal, Oral IL-23 & Pulsed…" at bounding box center [445, 215] width 787 height 152
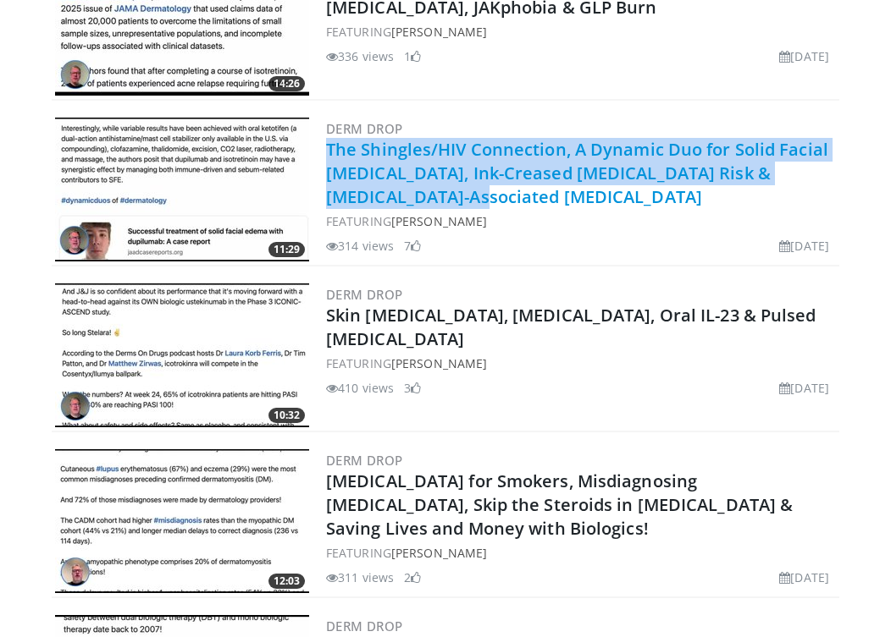
drag, startPoint x: 471, startPoint y: 195, endPoint x: 327, endPoint y: 157, distance: 148.9
click at [327, 157] on h2 "The Shingles/HIV Connection, A Dynamic Duo for Solid Facial Edema, Ink-Creased …" at bounding box center [581, 173] width 510 height 71
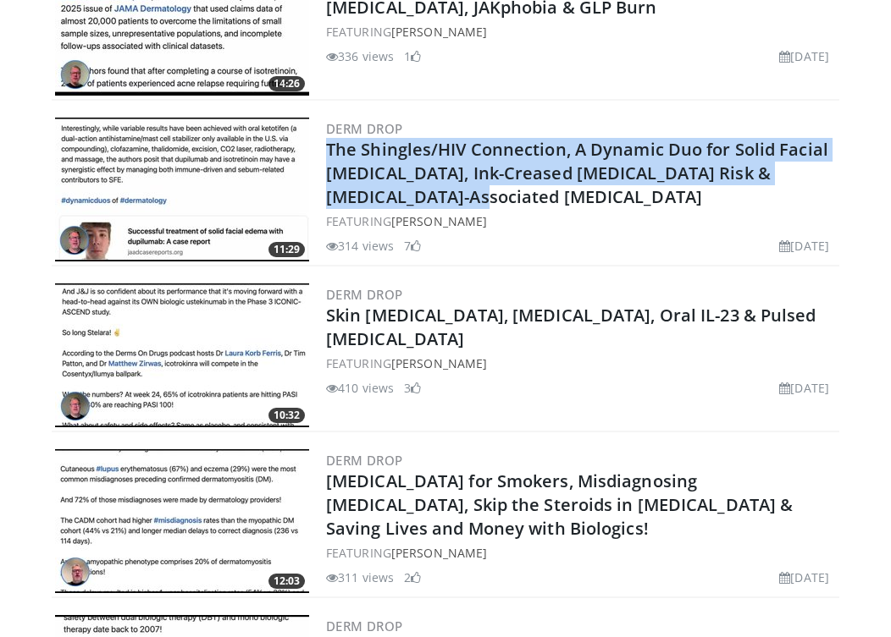
scroll to position [1731, 0]
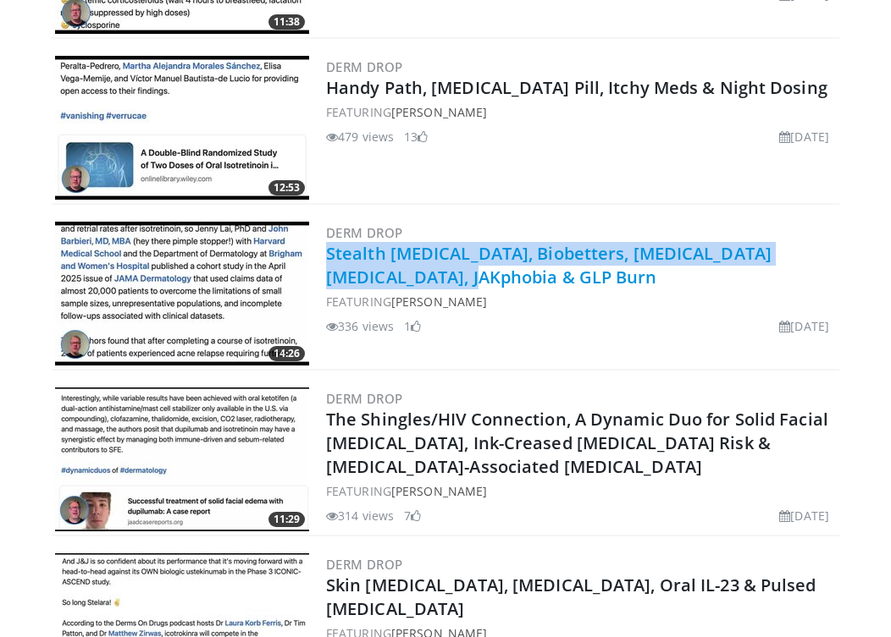
drag, startPoint x: 444, startPoint y: 273, endPoint x: 327, endPoint y: 255, distance: 119.0
click at [327, 255] on h2 "Stealth Melanoma, Biobetters, Accutane Relapse, JAKphobia & GLP Burn" at bounding box center [581, 265] width 510 height 47
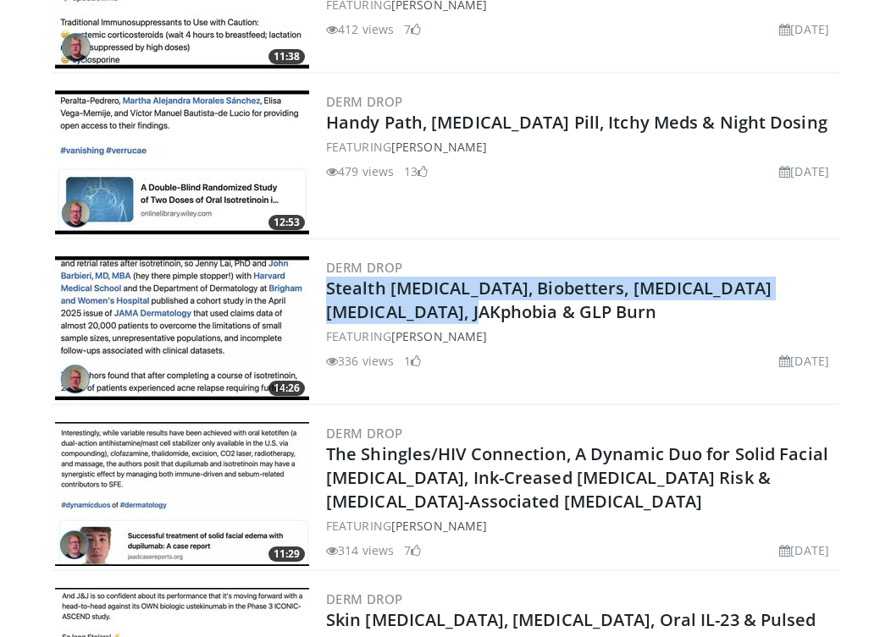
scroll to position [1691, 0]
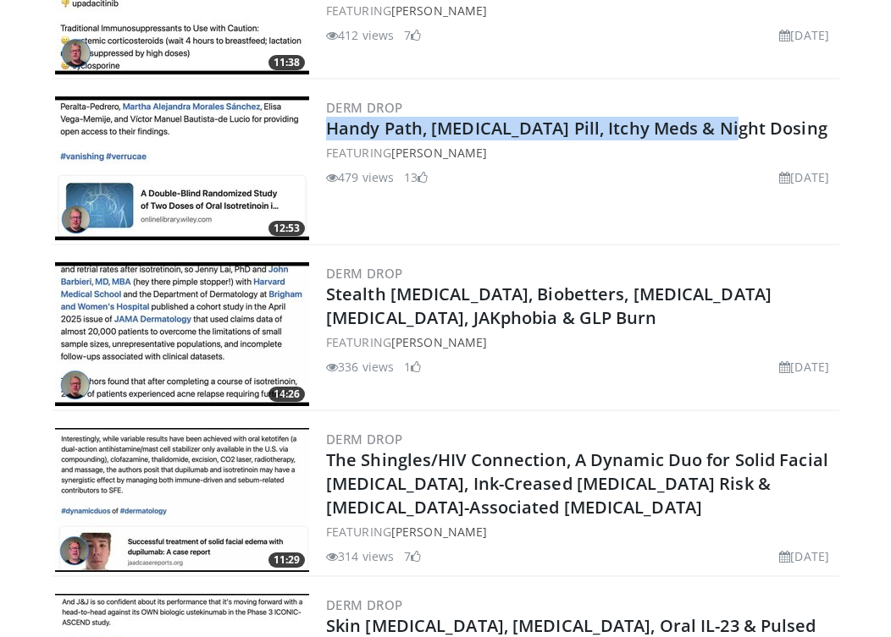
drag, startPoint x: 734, startPoint y: 130, endPoint x: 354, endPoint y: 115, distance: 380.4
click at [354, 115] on div "Derm Drop Handy Path, Wart Pill, Itchy Meds & Night Dosing FEATURING David Seit…" at bounding box center [581, 169] width 510 height 144
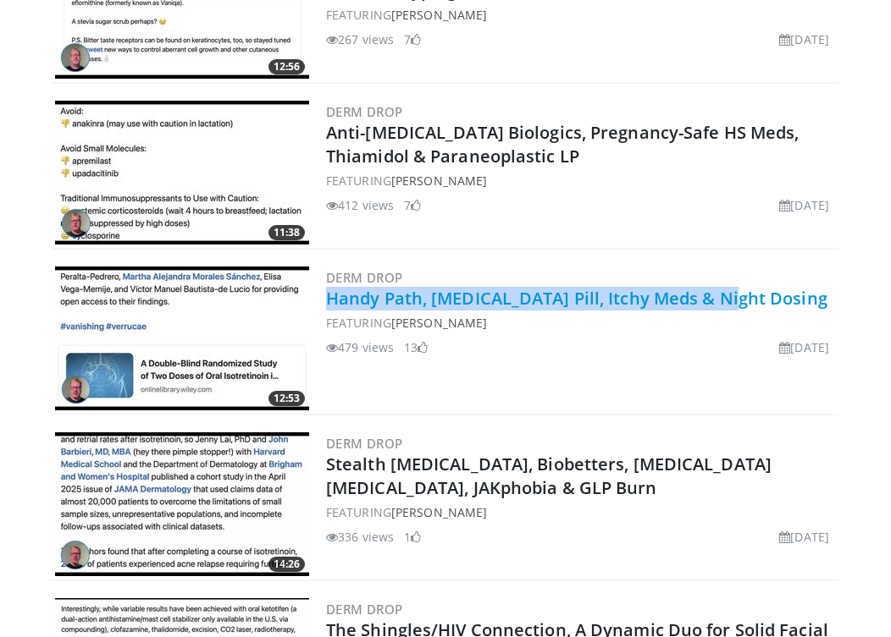
scroll to position [1495, 0]
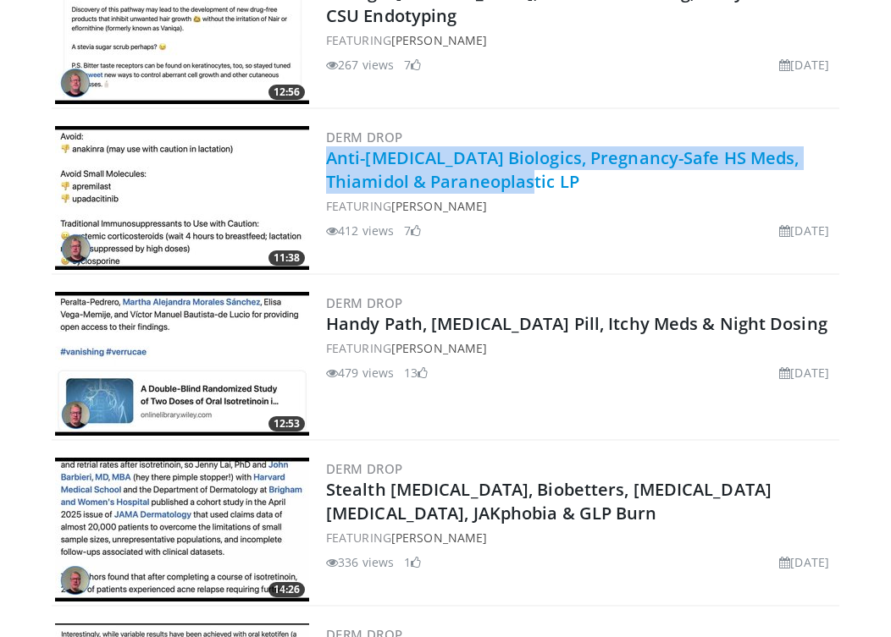
drag, startPoint x: 501, startPoint y: 179, endPoint x: 331, endPoint y: 162, distance: 171.0
click at [331, 162] on h2 "Anti-Dementia Biologics, Pregnancy-Safe HS Meds, Thiamidol & Paraneoplastic LP" at bounding box center [581, 169] width 510 height 47
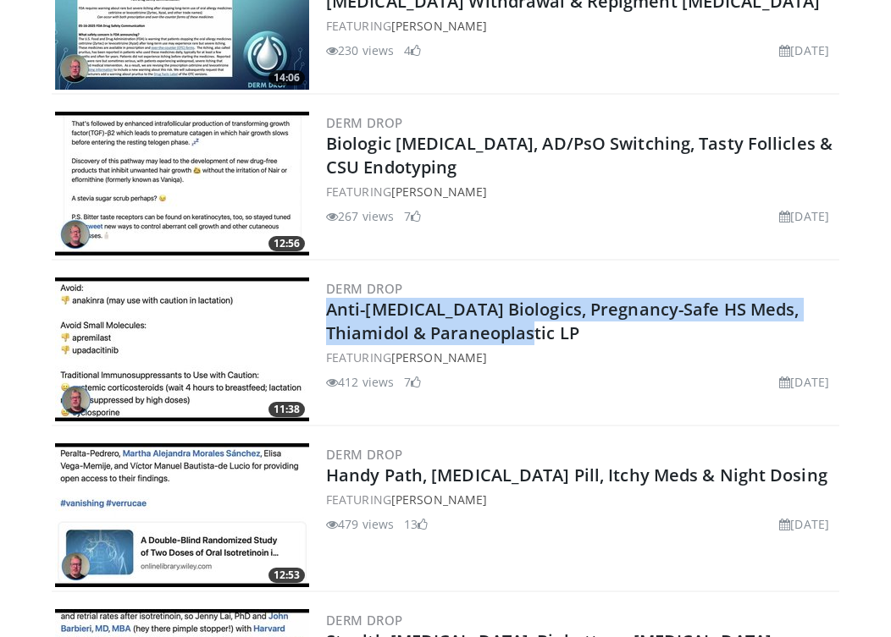
scroll to position [1275, 0]
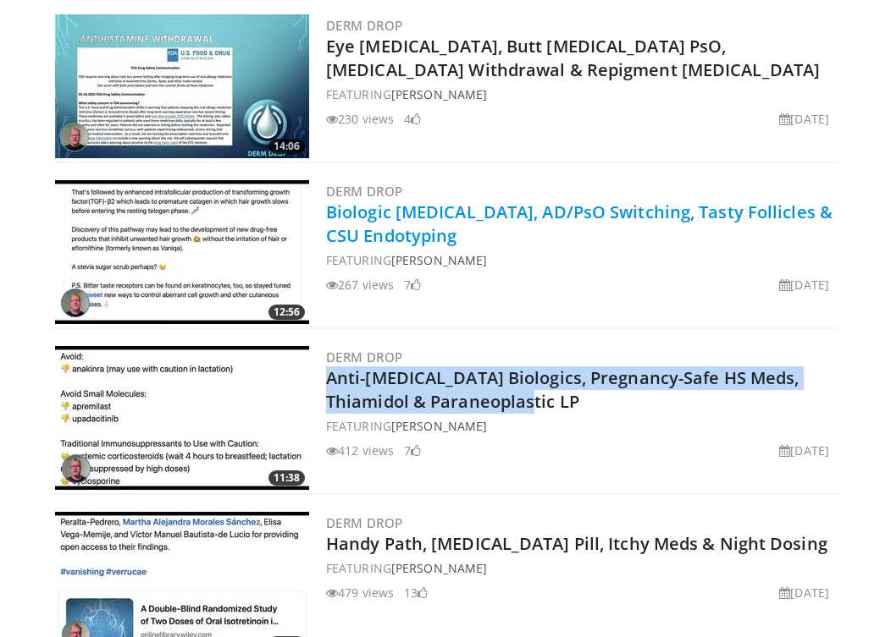
drag, startPoint x: 476, startPoint y: 235, endPoint x: 327, endPoint y: 206, distance: 151.9
click at [327, 206] on h2 "Biologic Photosensitivity, AD/PsO Switching, Tasty Follicles & CSU Endotyping" at bounding box center [581, 224] width 510 height 47
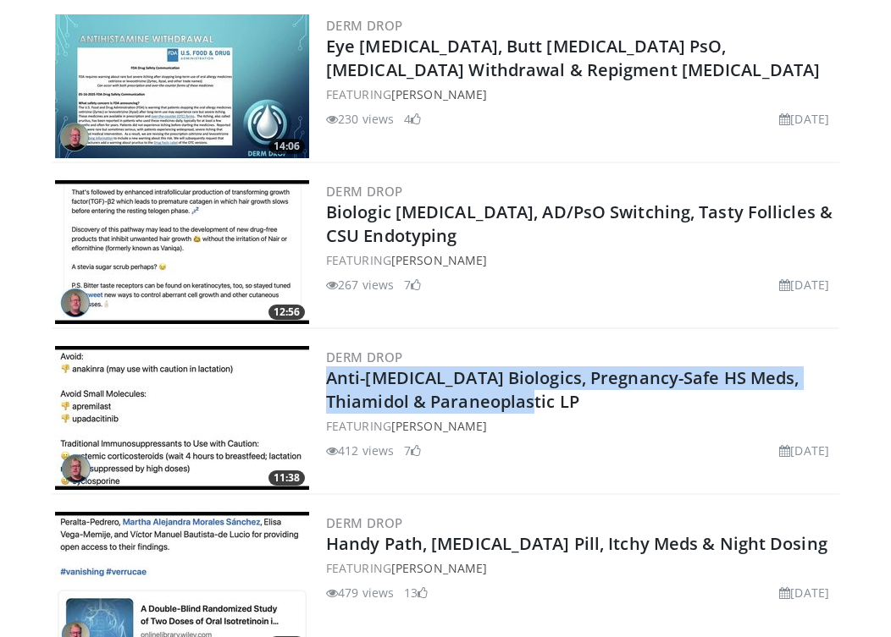
scroll to position [1185, 0]
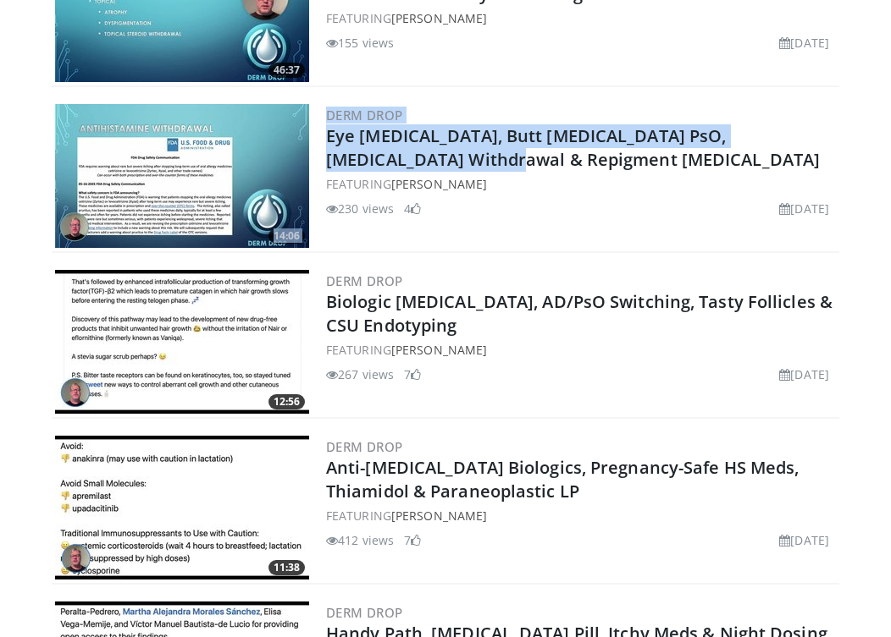
drag, startPoint x: 397, startPoint y: 162, endPoint x: 317, endPoint y: 143, distance: 81.7
click at [317, 143] on div "14:06 Derm Drop Eye Vitiligo, Butt Strep PsO, Zyrtec Withdrawal & Repigment STA…" at bounding box center [445, 177] width 787 height 152
click at [391, 153] on h2 "Eye [MEDICAL_DATA], Butt [MEDICAL_DATA] PsO, [MEDICAL_DATA] Withdrawal & Repigm…" at bounding box center [581, 147] width 510 height 47
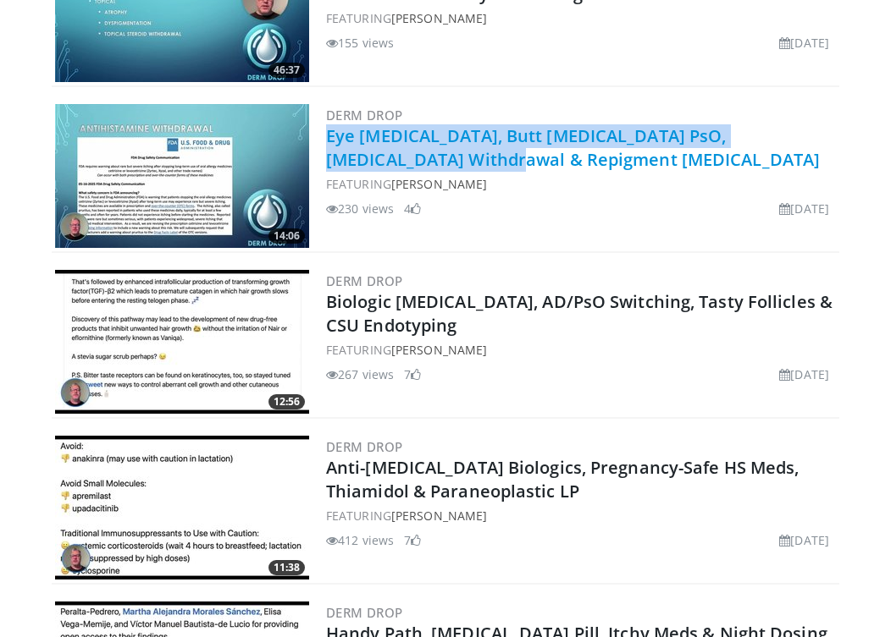
drag, startPoint x: 383, startPoint y: 166, endPoint x: 330, endPoint y: 141, distance: 57.9
click at [330, 141] on h2 "Eye [MEDICAL_DATA], Butt [MEDICAL_DATA] PsO, [MEDICAL_DATA] Withdrawal & Repigm…" at bounding box center [581, 147] width 510 height 47
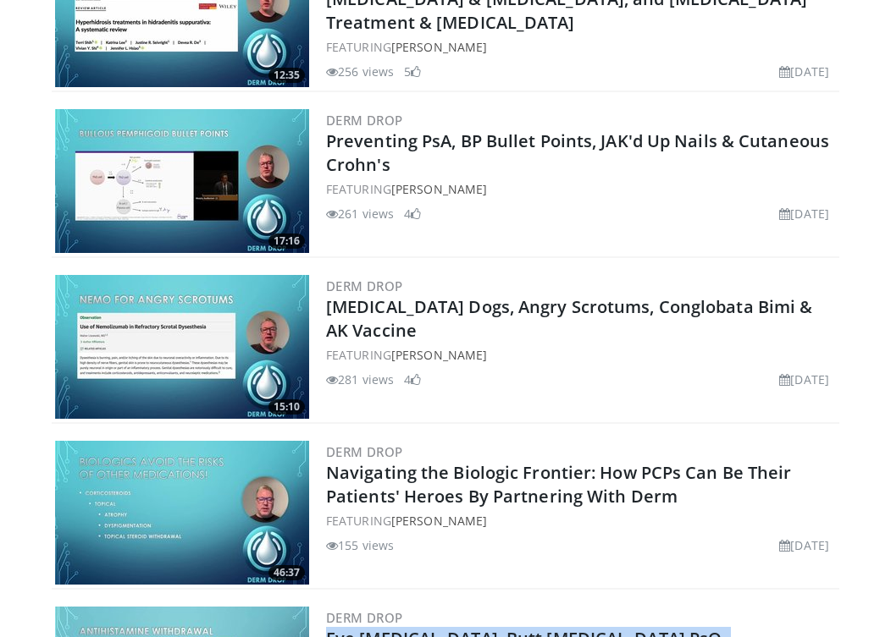
scroll to position [623, 0]
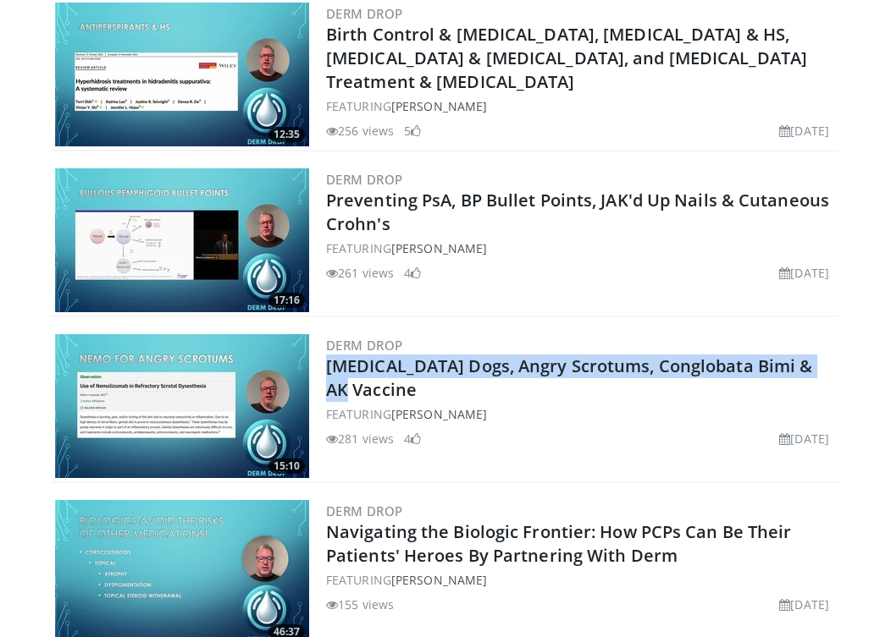
drag, startPoint x: 831, startPoint y: 363, endPoint x: 318, endPoint y: 371, distance: 513.1
click at [318, 371] on div "15:10 Derm Drop Eczema Dogs, Angry Scrotums, Conglobata Bimi & AK Vaccine FEATU…" at bounding box center [445, 407] width 787 height 152
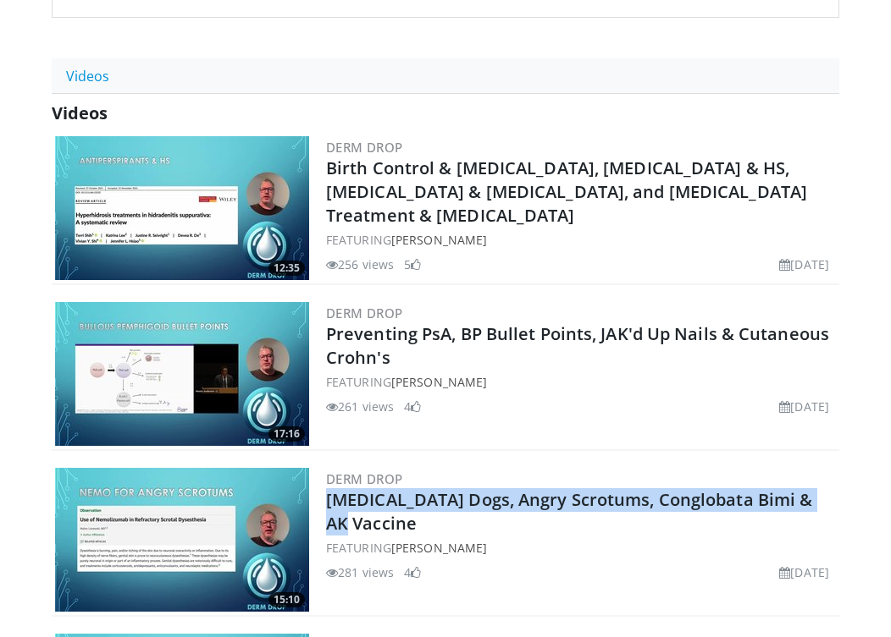
scroll to position [480, 0]
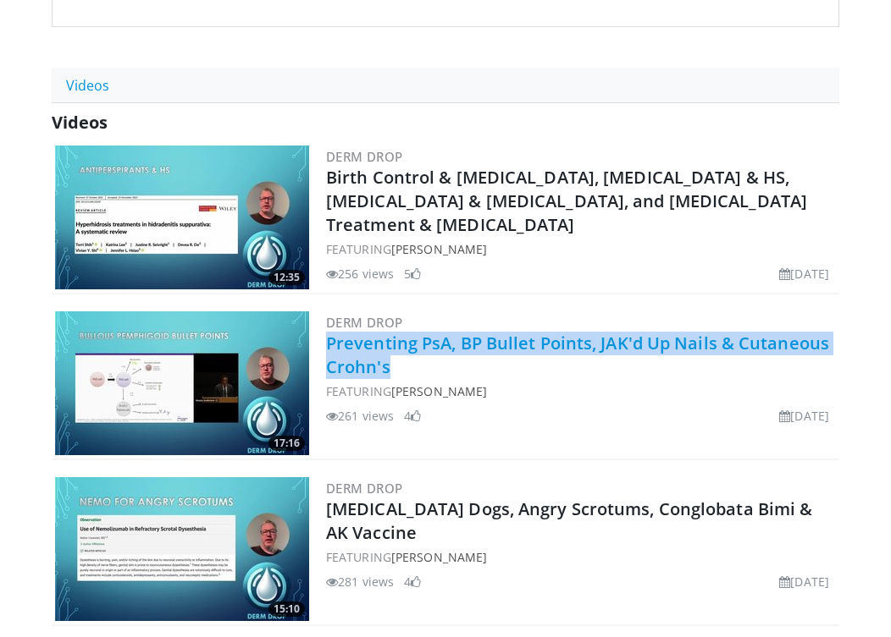
drag, startPoint x: 408, startPoint y: 359, endPoint x: 331, endPoint y: 343, distance: 78.7
click at [331, 343] on h2 "Preventing PsA, BP Bullet Points, JAK'd Up Nails & Cutaneous Crohn's" at bounding box center [581, 355] width 510 height 47
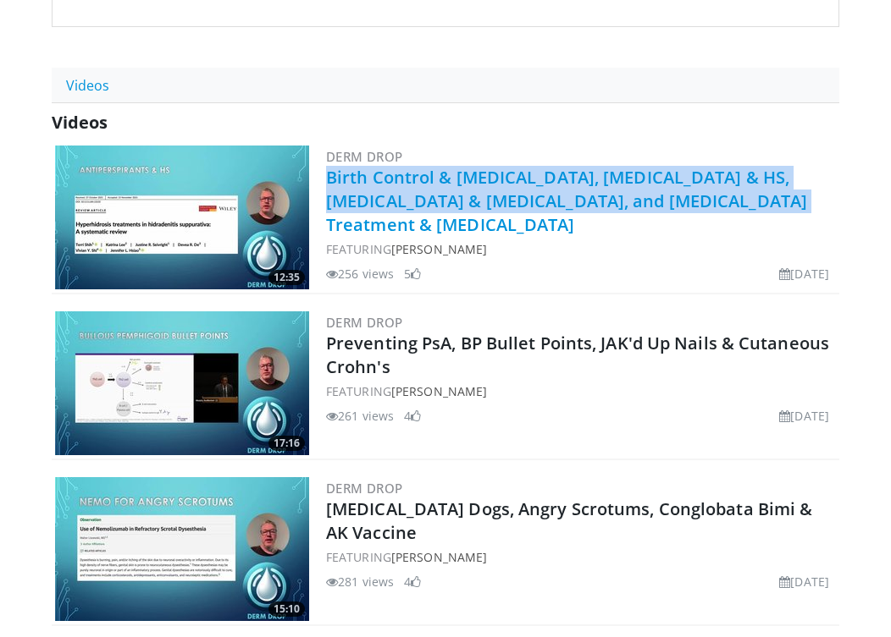
drag, startPoint x: 732, startPoint y: 200, endPoint x: 330, endPoint y: 180, distance: 402.6
click at [330, 180] on h2 "Birth Control & Rosacea, Antiperspirants & HS, Dupilumab & Otitis Media, and Ps…" at bounding box center [581, 201] width 510 height 71
